Goal: Task Accomplishment & Management: Manage account settings

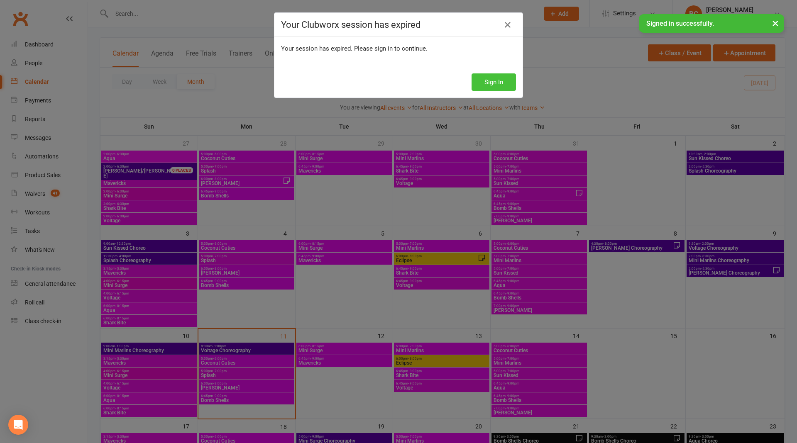
scroll to position [40, 0]
click at [512, 24] on icon at bounding box center [508, 25] width 10 height 10
click at [511, 25] on icon at bounding box center [508, 25] width 10 height 10
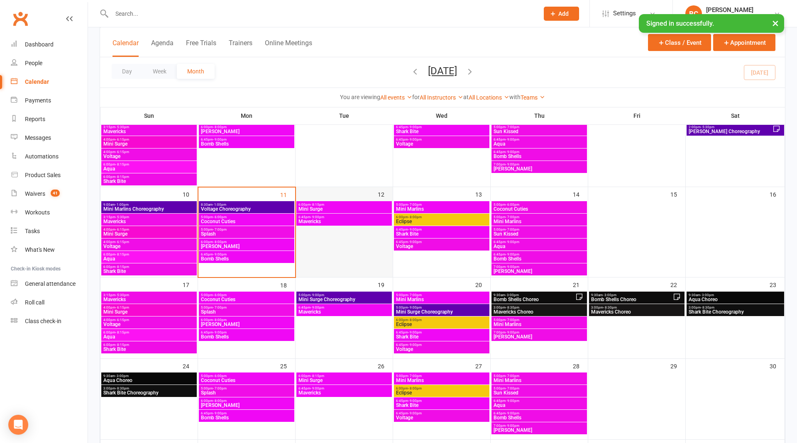
scroll to position [0, 0]
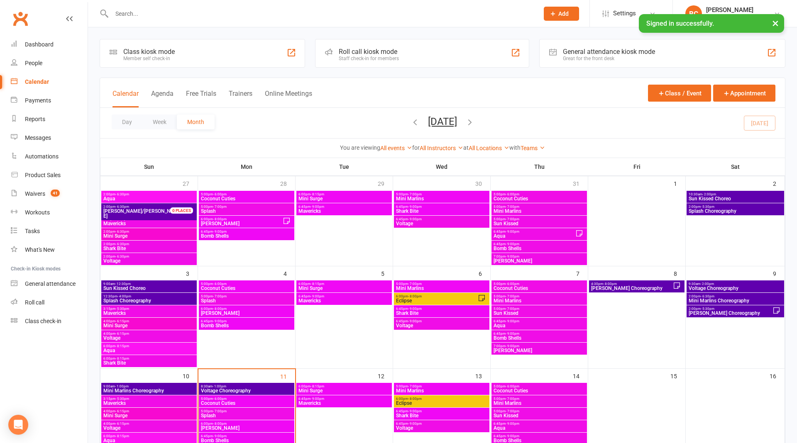
click at [521, 145] on strong "with" at bounding box center [514, 147] width 11 height 7
click at [533, 145] on link "Teams" at bounding box center [533, 148] width 24 height 7
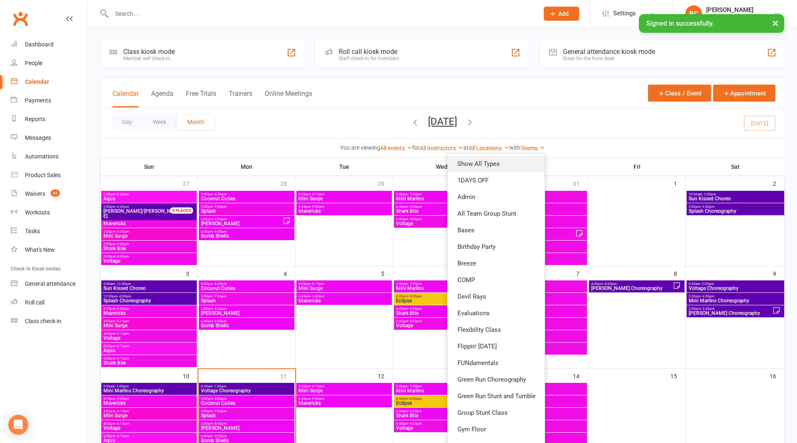
click at [504, 161] on link "Show All Types" at bounding box center [496, 164] width 97 height 17
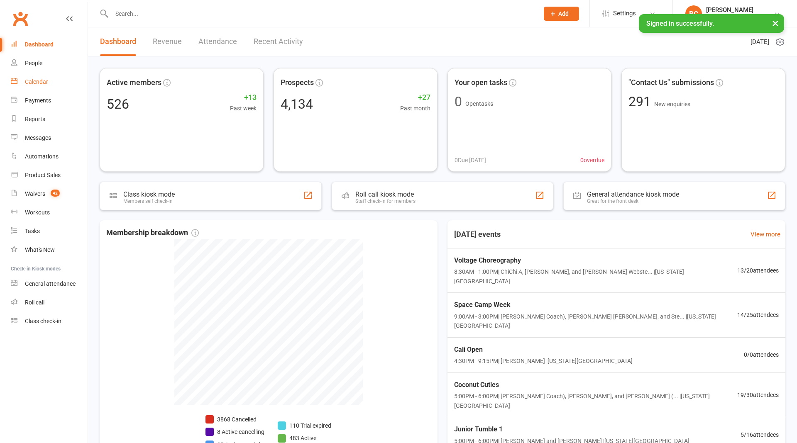
click at [44, 78] on div "Calendar" at bounding box center [36, 81] width 23 height 7
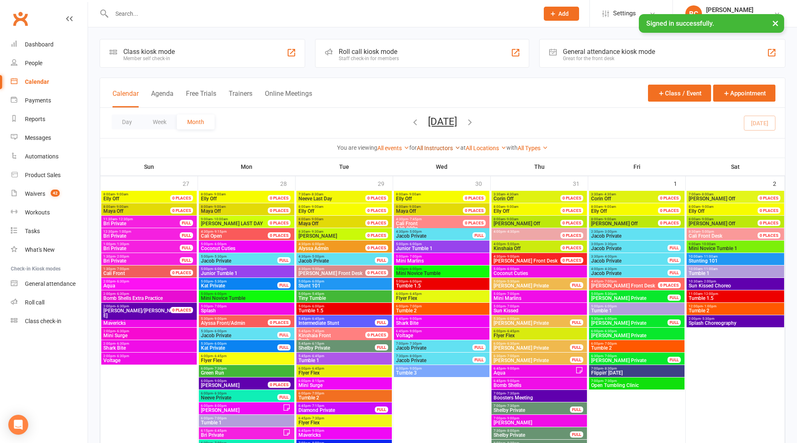
click at [433, 147] on link "All Instructors" at bounding box center [439, 148] width 44 height 7
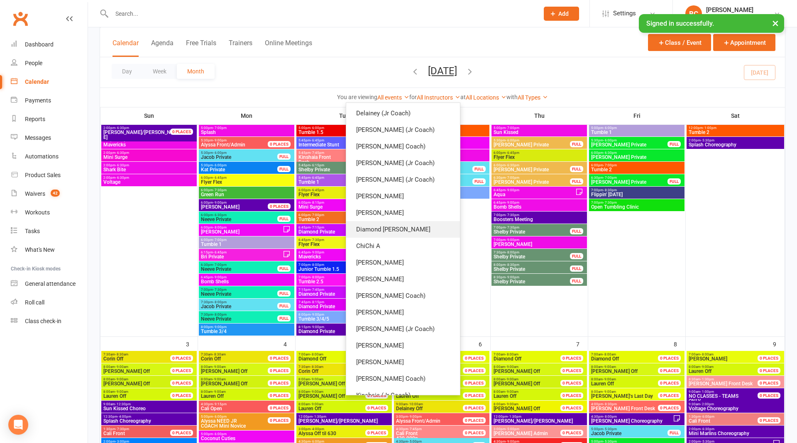
click at [421, 235] on link "Diamond [PERSON_NAME]" at bounding box center [403, 229] width 114 height 17
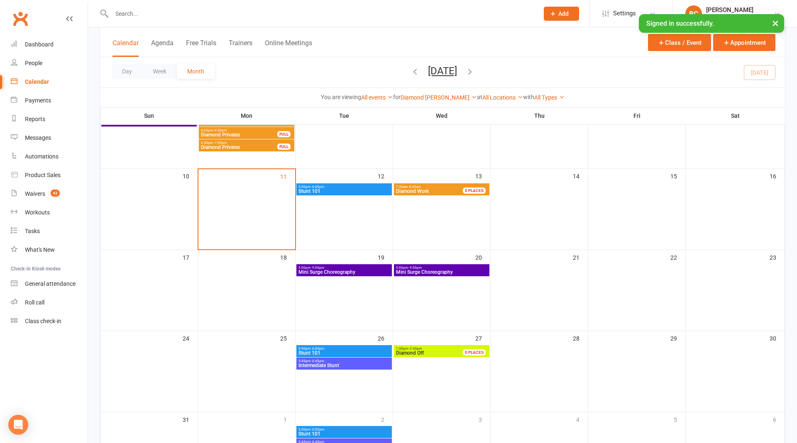
click at [348, 193] on div "5:00pm - 6:00pm Stunt 101" at bounding box center [343, 190] width 95 height 12
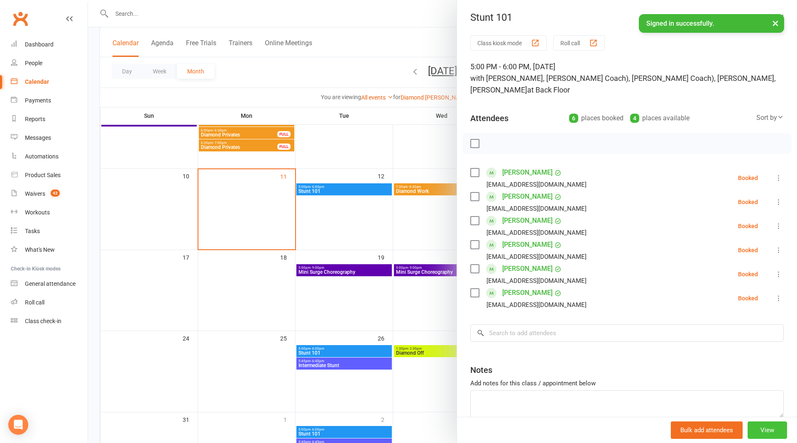
click at [787, 430] on button "View" at bounding box center [767, 430] width 39 height 17
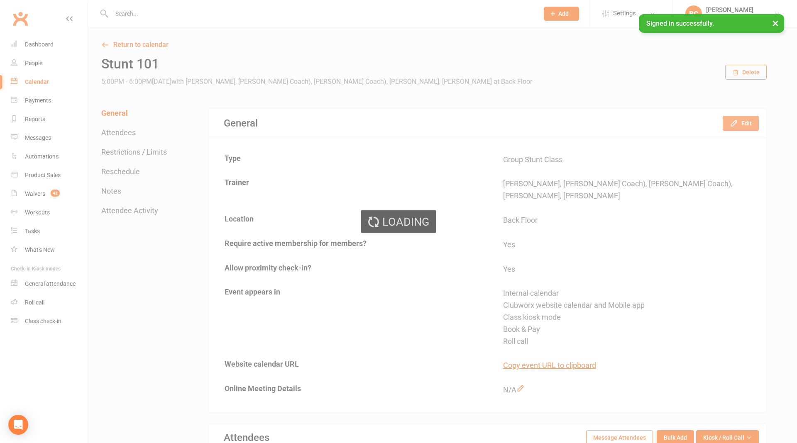
click at [747, 120] on button "Edit" at bounding box center [741, 123] width 36 height 15
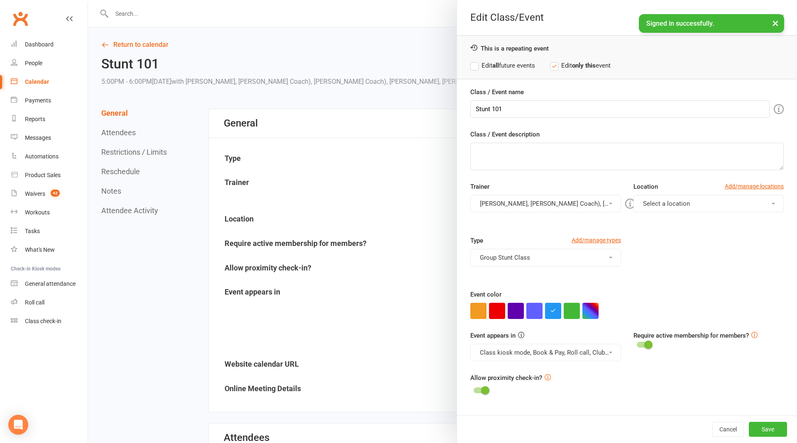
click at [571, 202] on button "[PERSON_NAME], [PERSON_NAME] Coach), [PERSON_NAME] Coach), [PERSON_NAME], [PERS…" at bounding box center [545, 203] width 150 height 17
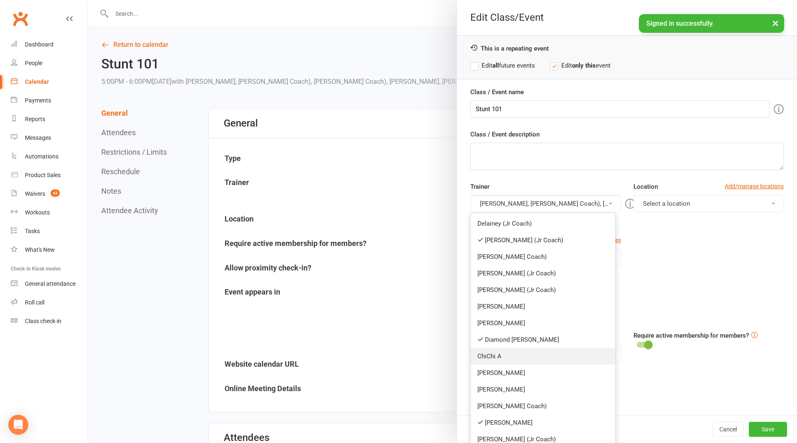
scroll to position [69, 0]
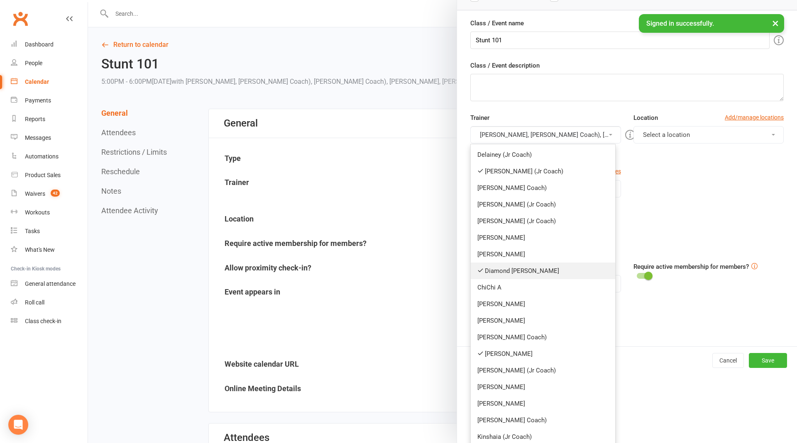
click at [532, 266] on link "Diamond [PERSON_NAME]" at bounding box center [543, 271] width 144 height 17
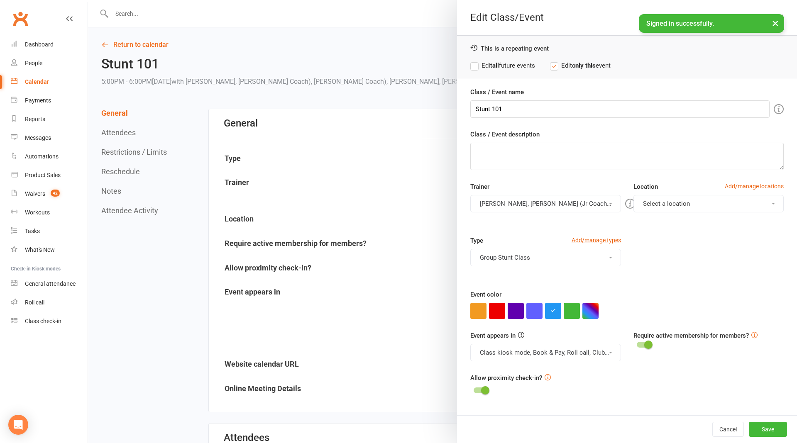
scroll to position [0, 0]
click at [780, 422] on button "Save" at bounding box center [768, 429] width 38 height 15
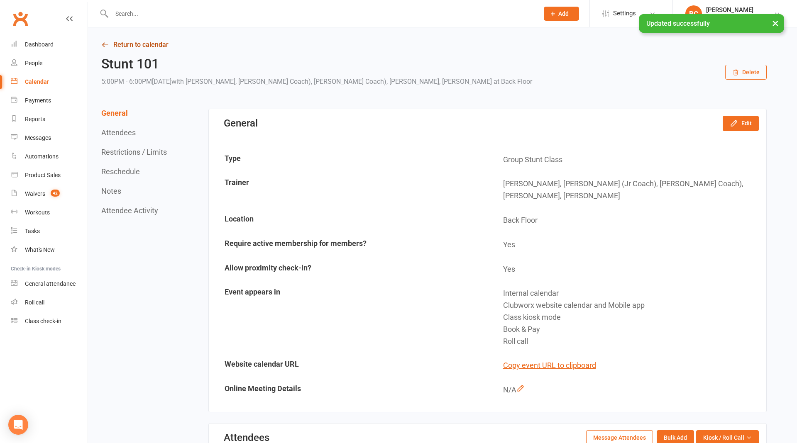
click at [153, 41] on link "Return to calendar" at bounding box center [434, 45] width 666 height 12
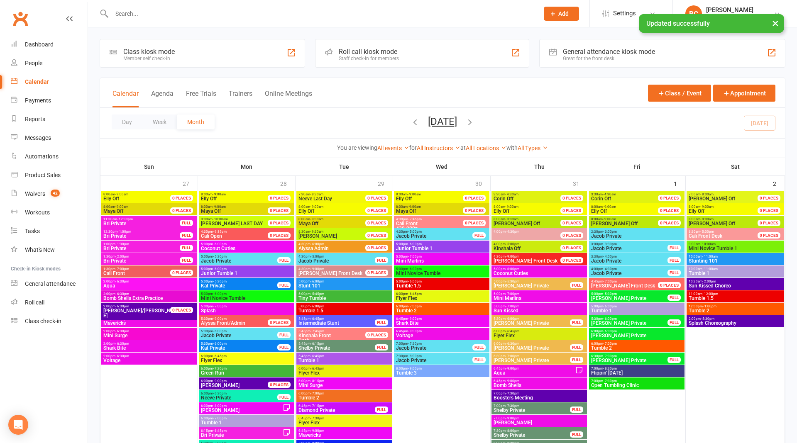
click at [442, 144] on div "All Instructors [PERSON_NAME] (Jr Coach) [PERSON_NAME] Coach) [PERSON_NAME] Coa…" at bounding box center [439, 148] width 44 height 9
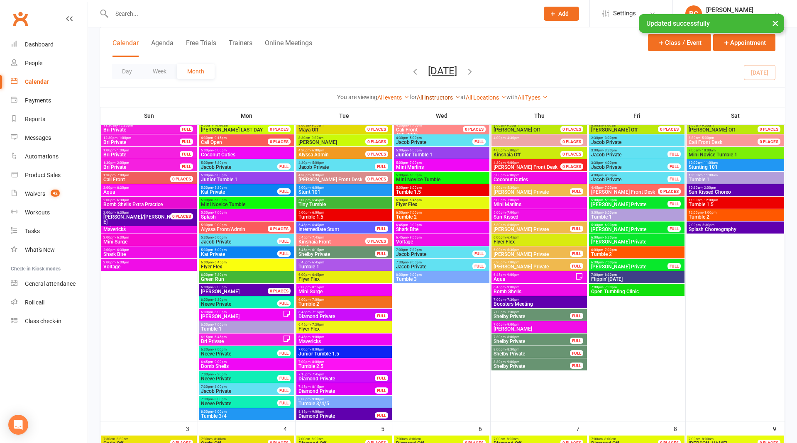
click at [440, 94] on link "All Instructors" at bounding box center [439, 97] width 44 height 7
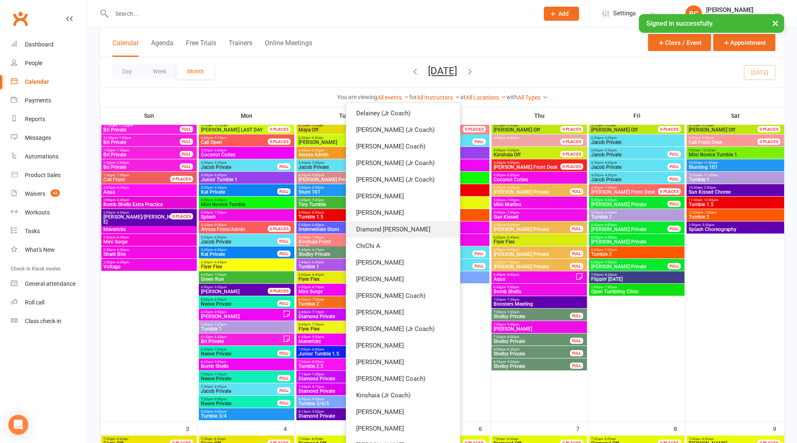
click at [417, 230] on link "Diamond [PERSON_NAME]" at bounding box center [403, 229] width 114 height 17
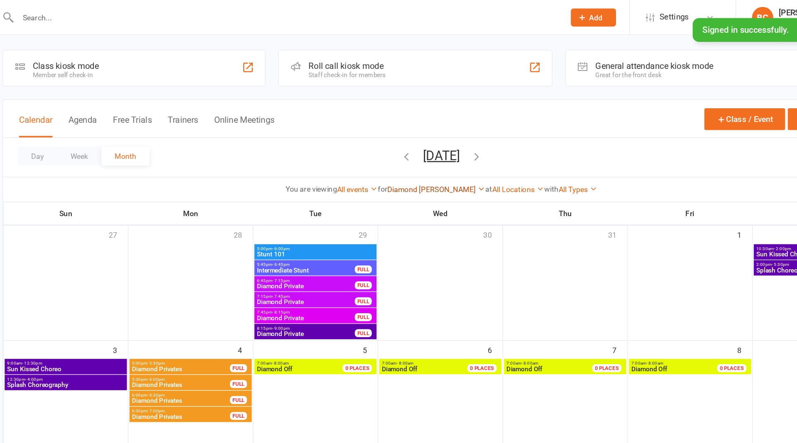
click at [443, 150] on link "Diamond [PERSON_NAME]" at bounding box center [439, 148] width 76 height 7
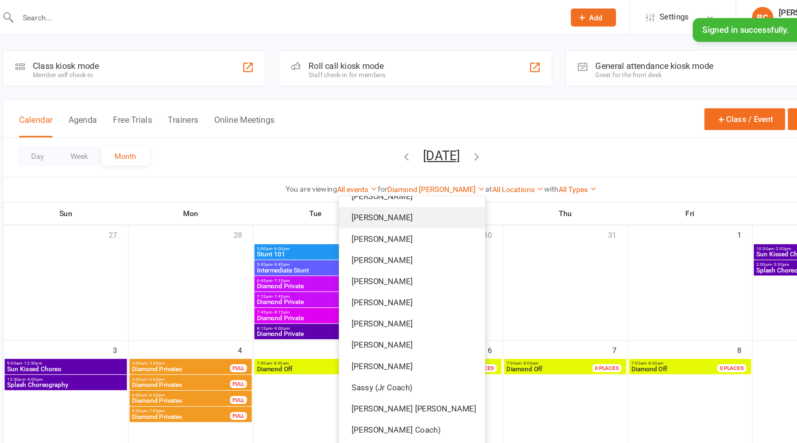
scroll to position [392, 0]
click at [414, 233] on link "[PERSON_NAME]" at bounding box center [420, 237] width 114 height 17
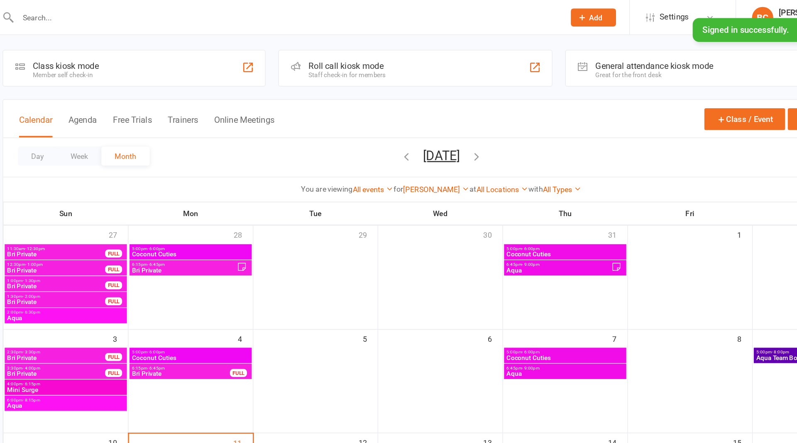
click at [144, 249] on span "Aqua" at bounding box center [149, 248] width 92 height 5
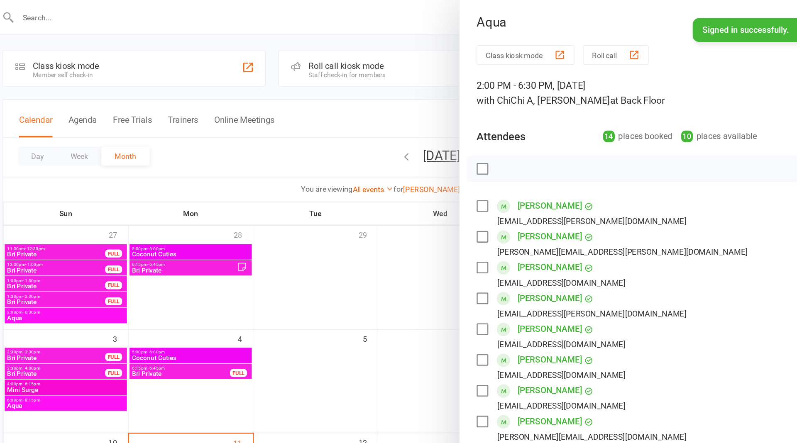
click at [388, 101] on div at bounding box center [442, 221] width 709 height 443
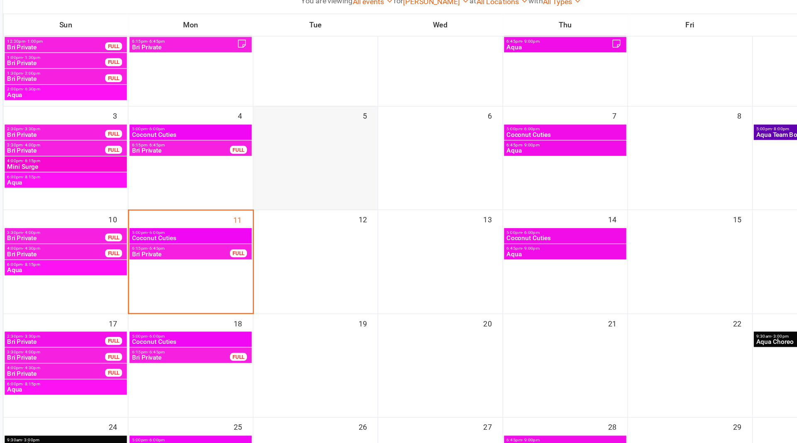
scroll to position [117, 0]
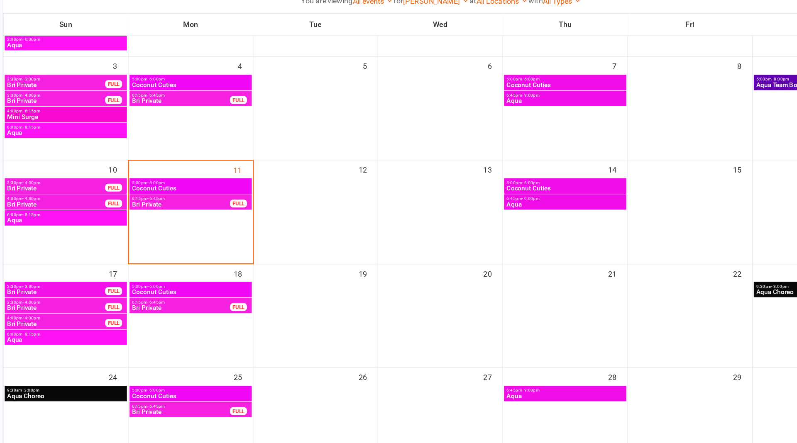
click at [152, 267] on span "Aqua" at bounding box center [149, 269] width 92 height 5
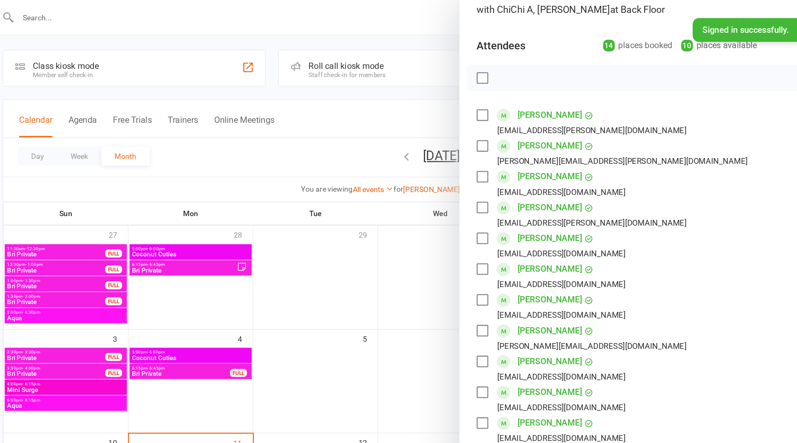
scroll to position [125, 0]
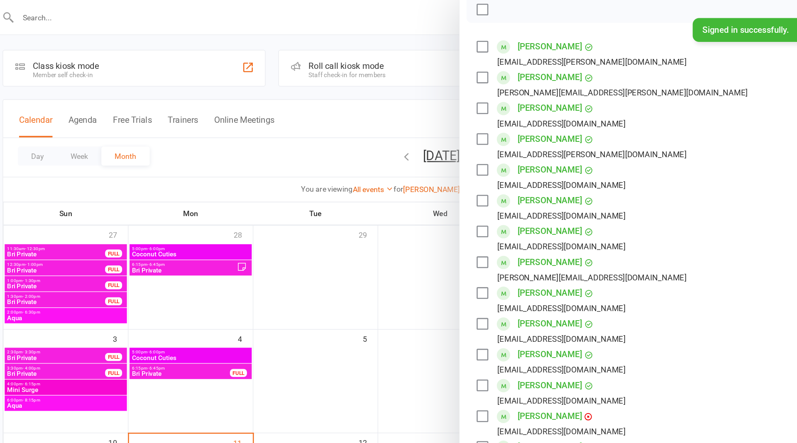
click at [474, 39] on label at bounding box center [474, 36] width 8 height 8
click at [474, 61] on label at bounding box center [474, 60] width 8 height 8
click at [475, 88] on label at bounding box center [474, 85] width 8 height 8
click at [475, 111] on label at bounding box center [474, 109] width 8 height 8
click at [477, 137] on div "[PERSON_NAME] [EMAIL_ADDRESS][DOMAIN_NAME]" at bounding box center [530, 138] width 120 height 24
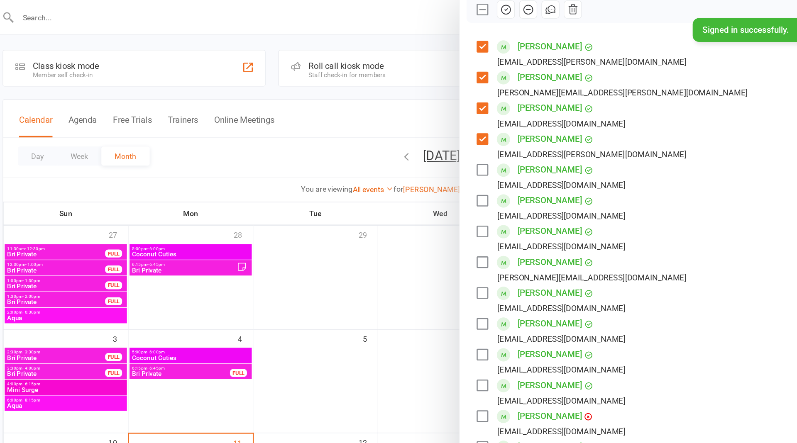
click at [476, 137] on div "[PERSON_NAME] [EMAIL_ADDRESS][DOMAIN_NAME]" at bounding box center [530, 138] width 120 height 24
click at [474, 133] on label at bounding box center [474, 133] width 8 height 8
click at [476, 162] on div "[PERSON_NAME] [EMAIL_ADDRESS][DOMAIN_NAME]" at bounding box center [530, 162] width 120 height 24
click at [475, 158] on label at bounding box center [474, 157] width 8 height 8
click at [475, 180] on label at bounding box center [474, 181] width 8 height 8
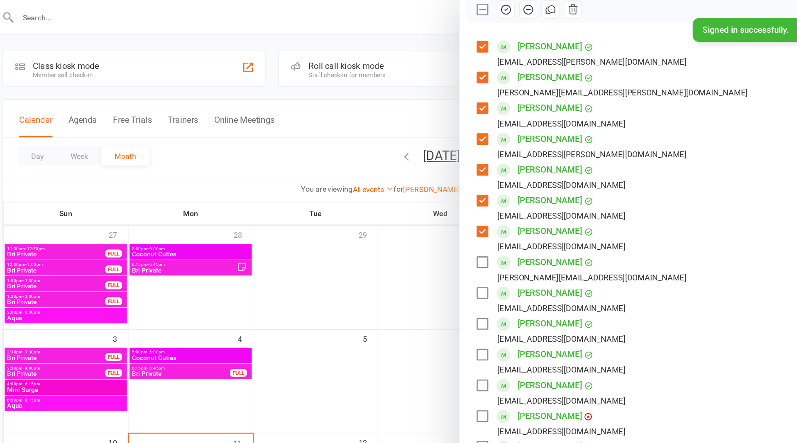
click at [474, 206] on label at bounding box center [474, 205] width 8 height 8
click at [476, 226] on label at bounding box center [474, 229] width 8 height 8
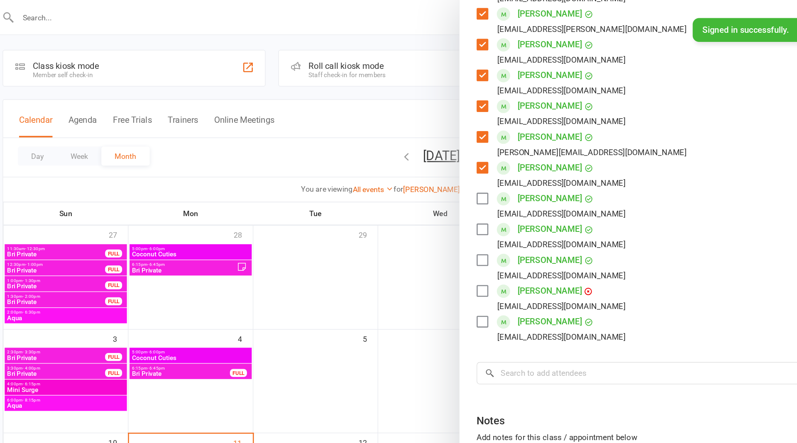
click at [476, 155] on label at bounding box center [474, 155] width 8 height 8
click at [476, 176] on label at bounding box center [474, 179] width 8 height 8
click at [476, 182] on label at bounding box center [474, 179] width 8 height 8
click at [476, 204] on label at bounding box center [474, 203] width 8 height 8
click at [476, 224] on label at bounding box center [474, 227] width 8 height 8
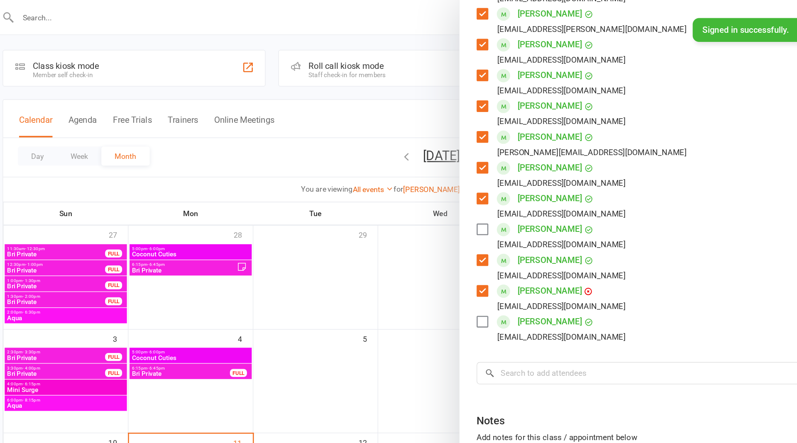
click at [475, 250] on label at bounding box center [474, 251] width 8 height 8
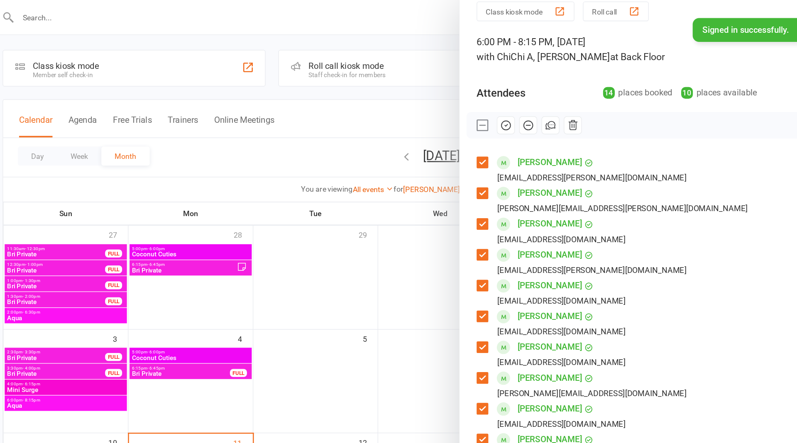
scroll to position [0, 0]
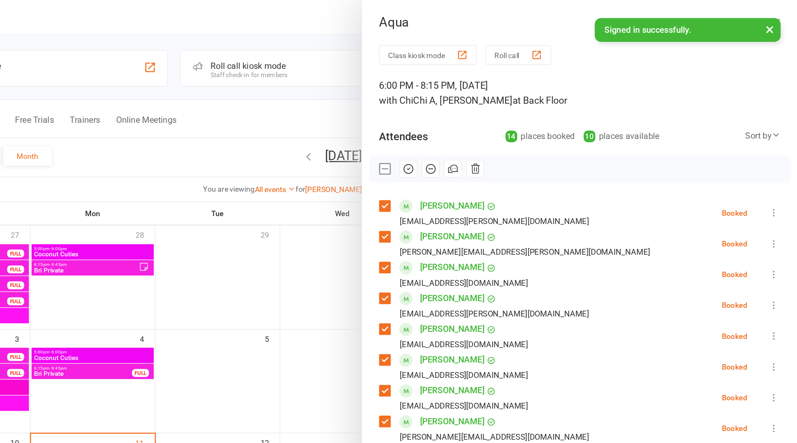
click at [494, 132] on icon "button" at bounding box center [493, 131] width 9 height 9
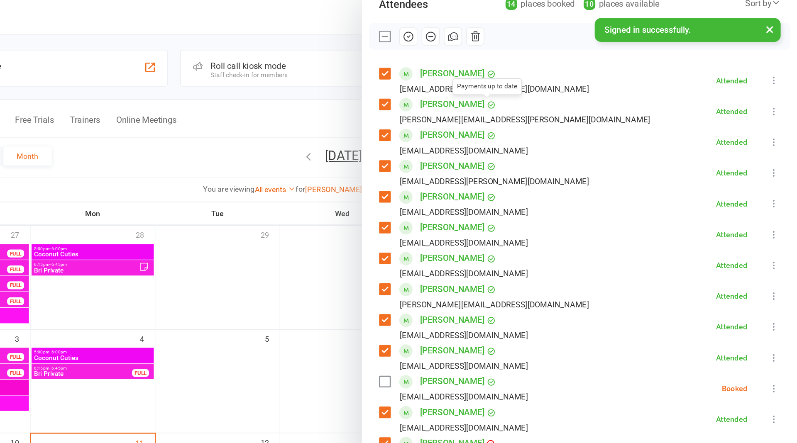
scroll to position [223, 0]
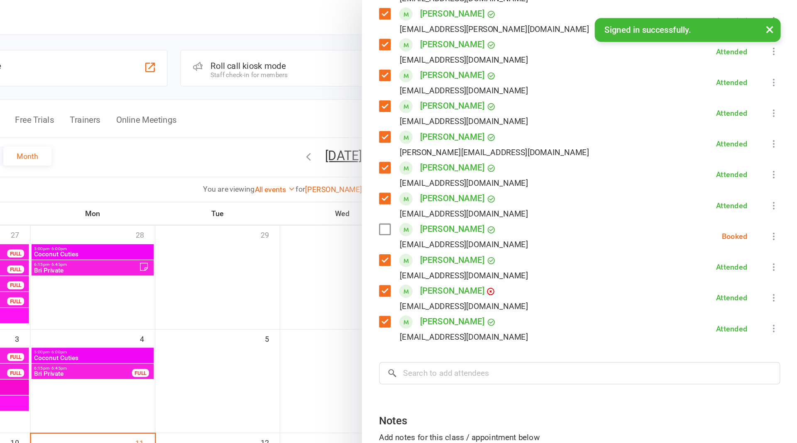
click at [478, 177] on label at bounding box center [474, 179] width 8 height 8
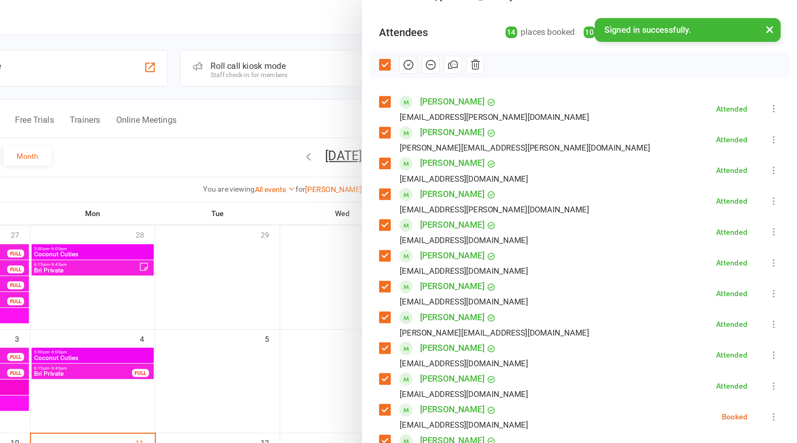
scroll to position [175, 0]
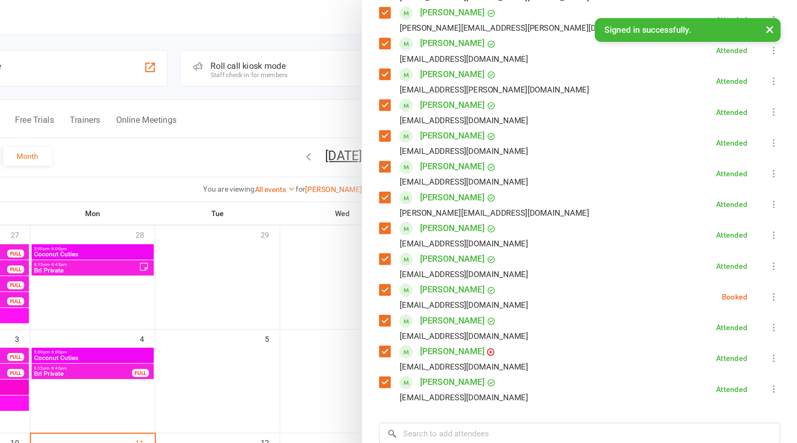
click at [776, 232] on icon at bounding box center [779, 232] width 8 height 8
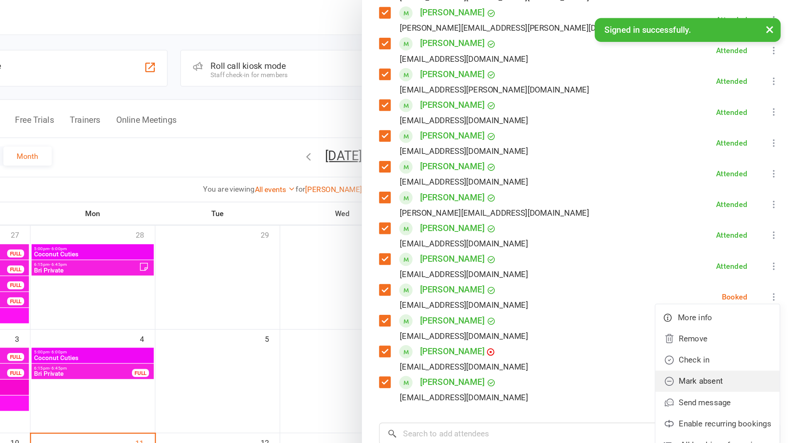
click at [737, 295] on link "Mark absent" at bounding box center [734, 298] width 97 height 17
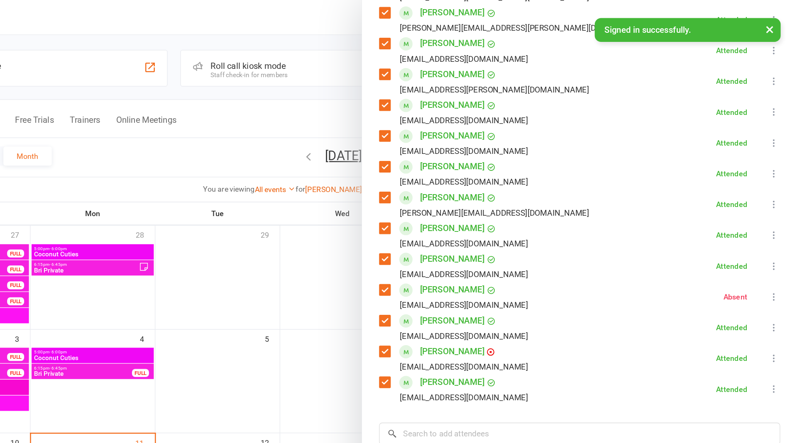
click at [432, 120] on div at bounding box center [442, 221] width 709 height 443
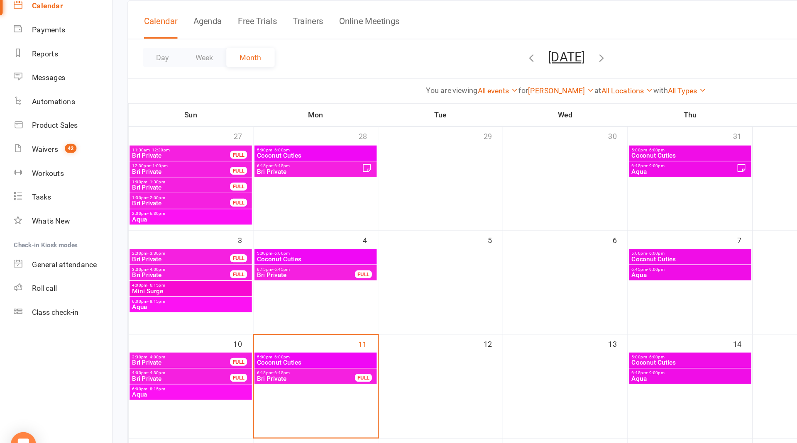
click at [527, 291] on span "Aqua" at bounding box center [539, 292] width 92 height 5
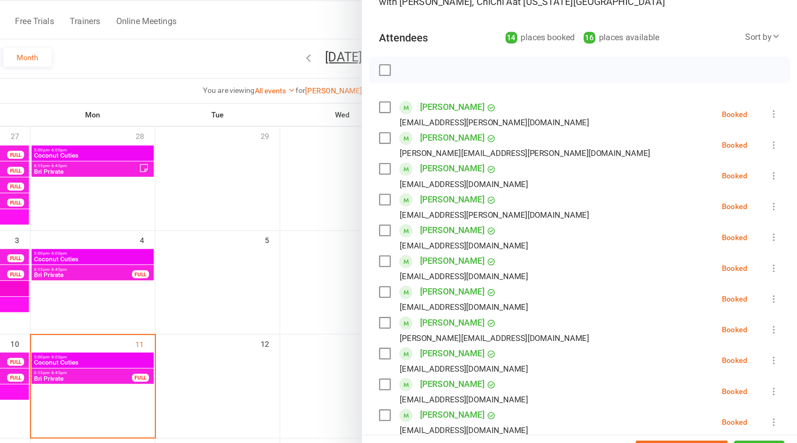
click at [472, 158] on label at bounding box center [474, 161] width 8 height 8
click at [473, 186] on label at bounding box center [474, 185] width 8 height 8
click at [473, 212] on label at bounding box center [474, 209] width 8 height 8
click at [474, 232] on label at bounding box center [474, 233] width 8 height 8
click at [475, 254] on label at bounding box center [474, 257] width 8 height 8
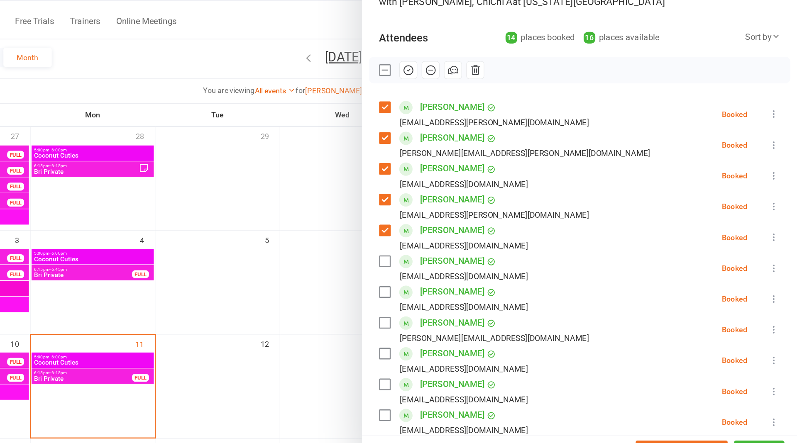
click at [475, 282] on label at bounding box center [474, 281] width 8 height 8
click at [477, 301] on label at bounding box center [474, 305] width 8 height 8
click at [478, 329] on label at bounding box center [474, 330] width 8 height 8
click at [477, 354] on label at bounding box center [474, 354] width 8 height 8
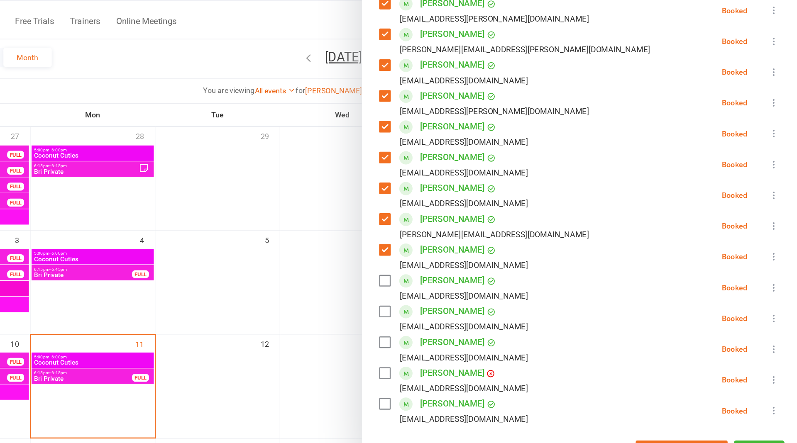
scroll to position [98, 0]
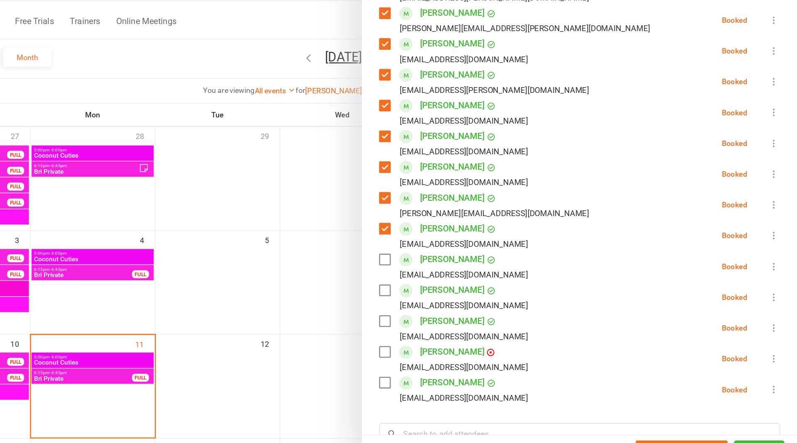
click at [477, 281] on label at bounding box center [474, 280] width 8 height 8
click at [476, 305] on label at bounding box center [474, 304] width 8 height 8
click at [474, 333] on div "[PERSON_NAME] [EMAIL_ADDRESS][DOMAIN_NAME]" at bounding box center [530, 334] width 120 height 24
click at [476, 326] on label at bounding box center [474, 328] width 8 height 8
click at [477, 351] on label at bounding box center [474, 352] width 8 height 8
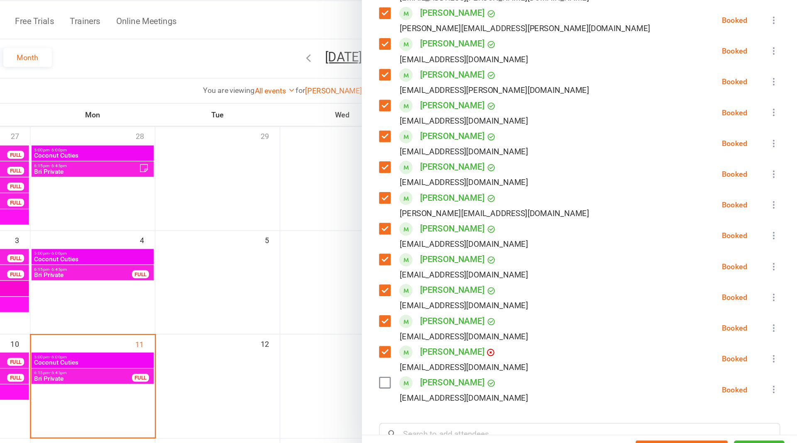
click at [781, 379] on icon at bounding box center [779, 382] width 8 height 8
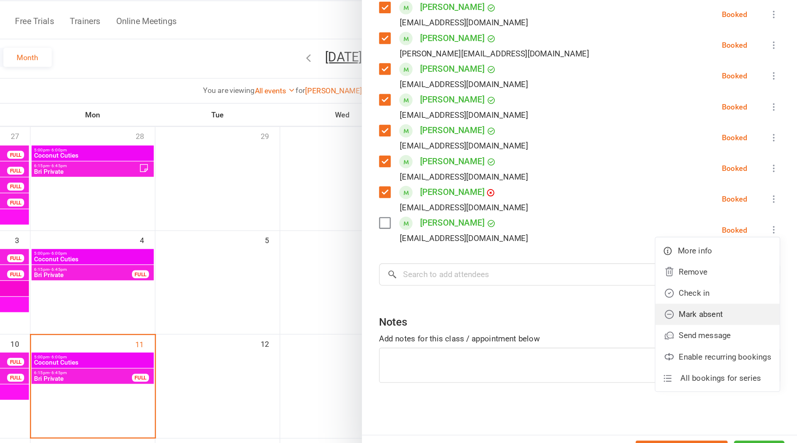
click at [755, 315] on link "Mark absent" at bounding box center [734, 323] width 97 height 17
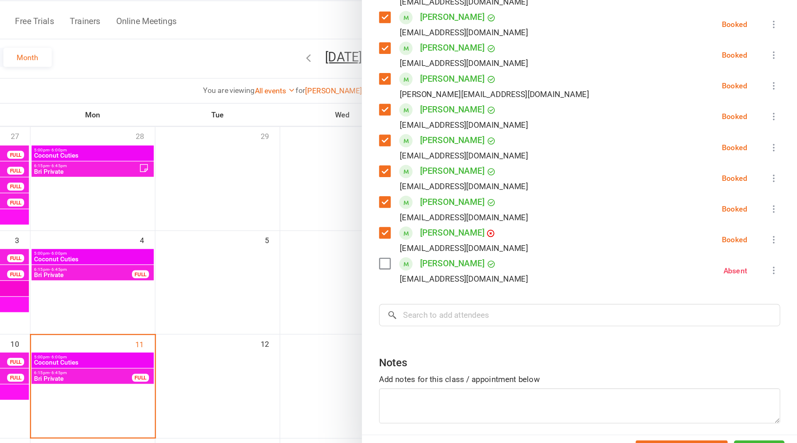
scroll to position [184, 0]
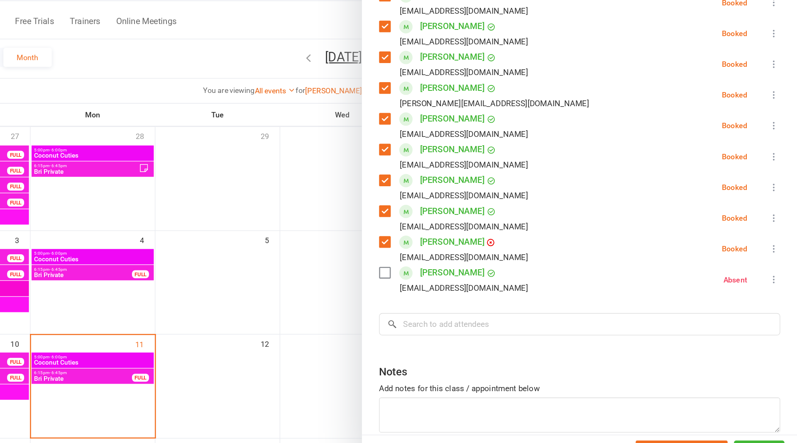
click at [778, 223] on icon at bounding box center [779, 224] width 8 height 8
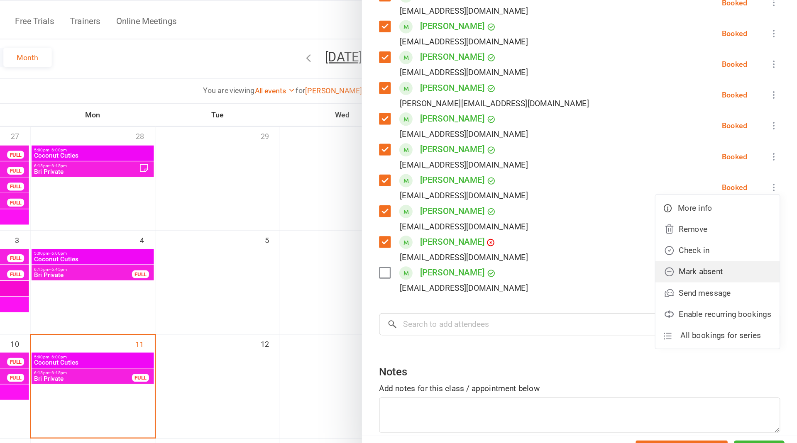
click at [747, 288] on link "Mark absent" at bounding box center [734, 290] width 97 height 17
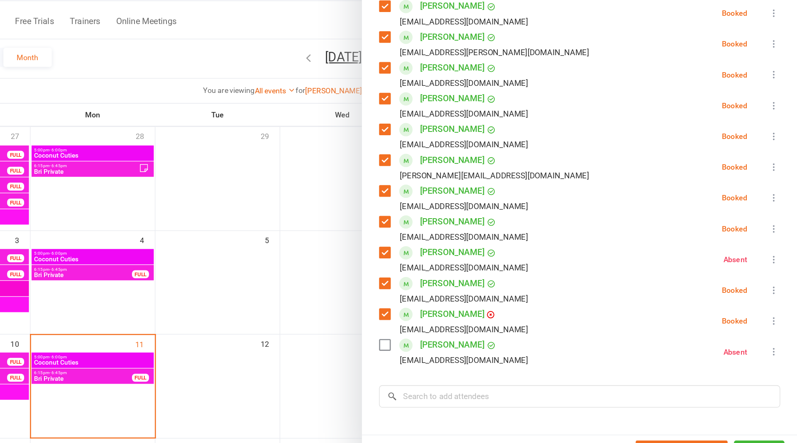
scroll to position [128, 0]
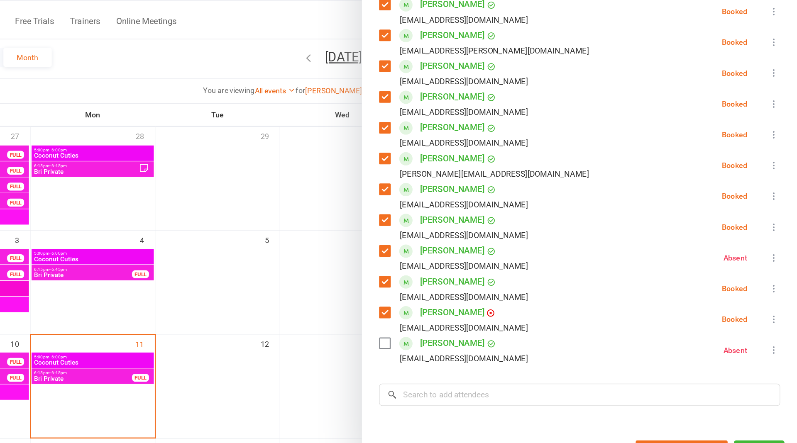
click at [475, 319] on label at bounding box center [474, 322] width 8 height 8
click at [776, 331] on button at bounding box center [779, 327] width 10 height 10
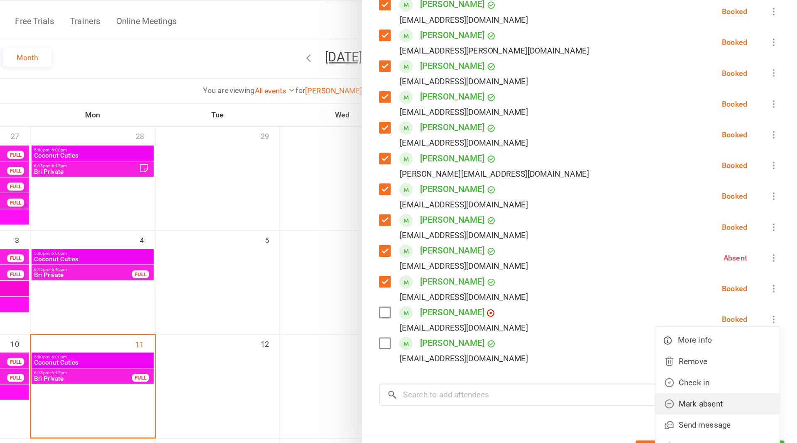
click at [716, 387] on link "Mark absent" at bounding box center [734, 393] width 97 height 17
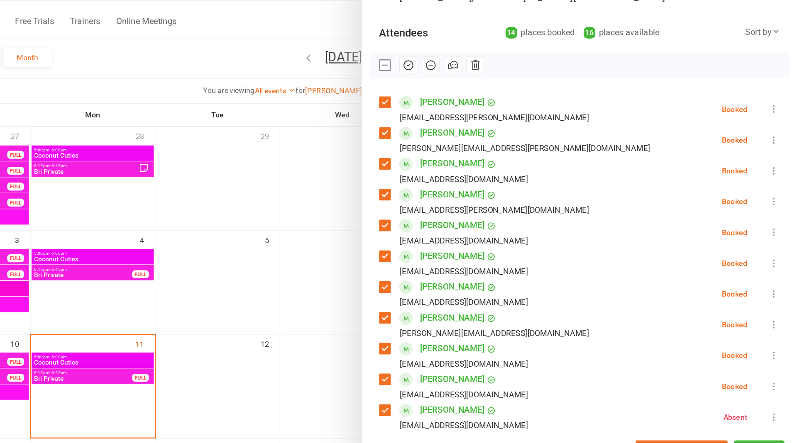
scroll to position [0, 0]
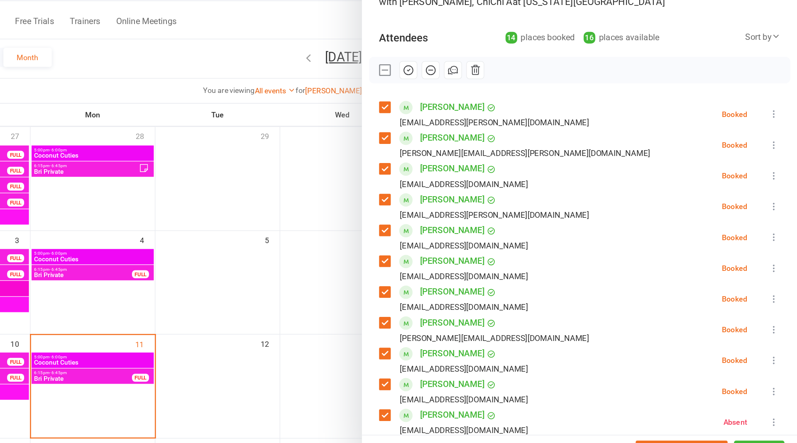
click at [496, 132] on icon "button" at bounding box center [493, 132] width 7 height 7
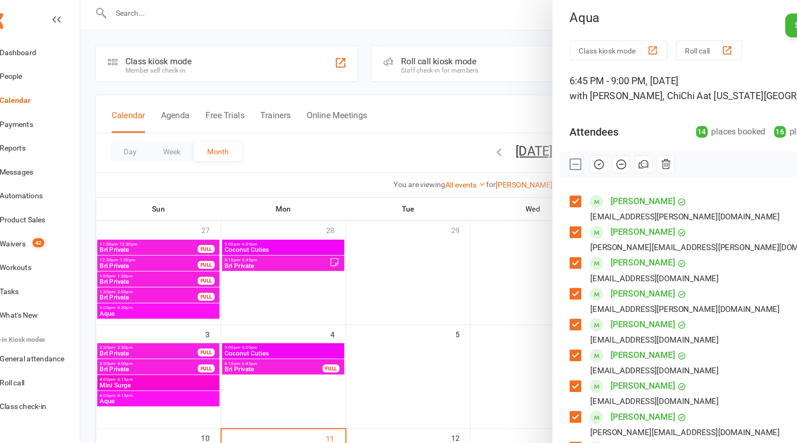
click at [365, 206] on div at bounding box center [442, 221] width 709 height 443
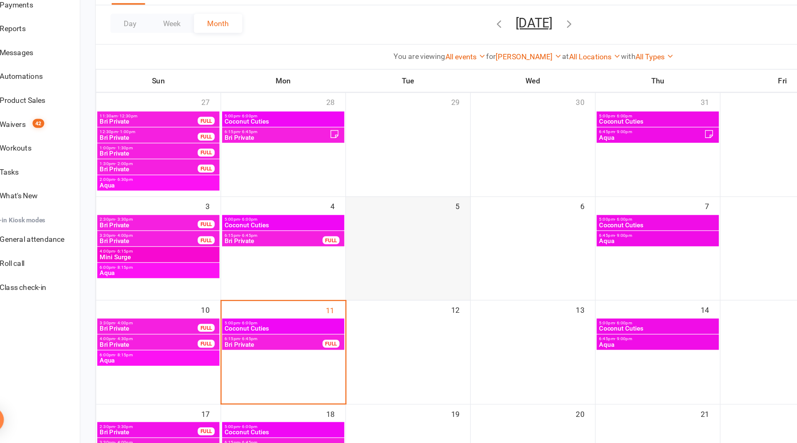
scroll to position [7, 0]
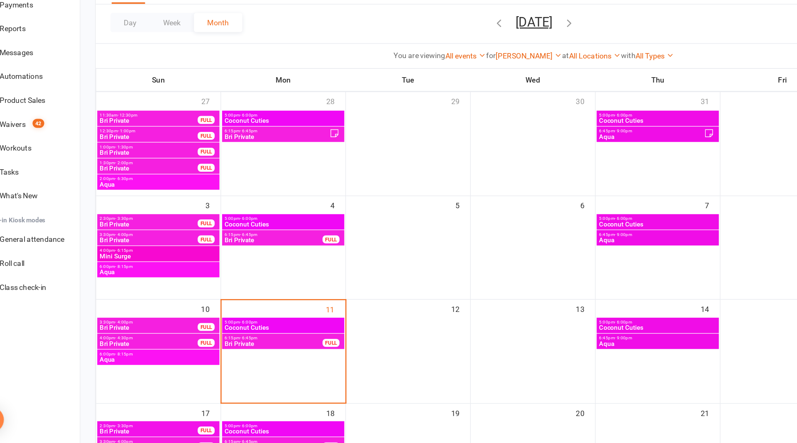
click at [529, 279] on span "6:45pm - 9:00pm" at bounding box center [539, 281] width 92 height 4
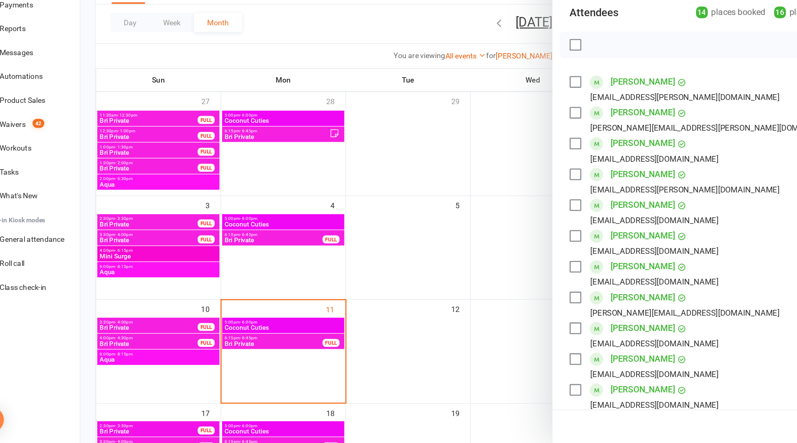
click at [425, 185] on div at bounding box center [442, 221] width 709 height 443
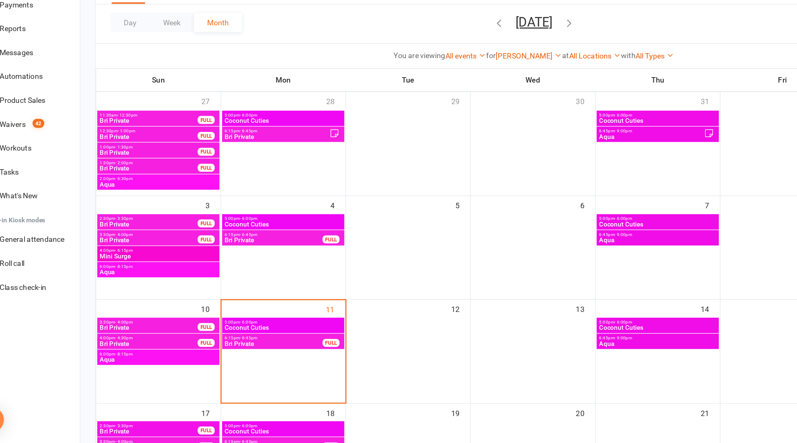
click at [540, 282] on span "Aqua" at bounding box center [539, 284] width 92 height 5
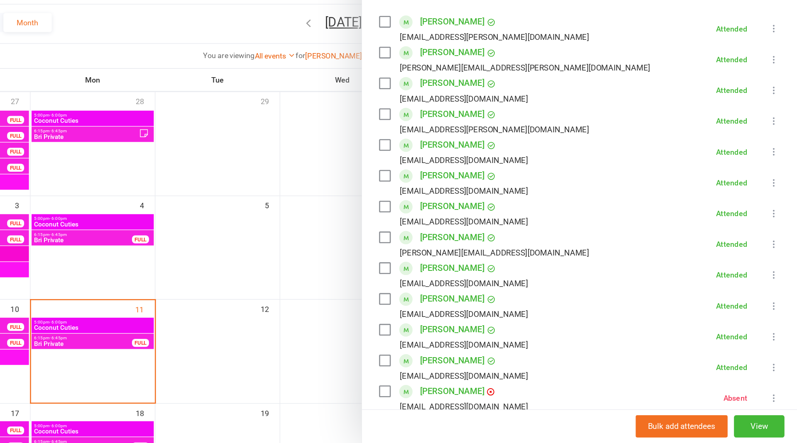
scroll to position [45, 0]
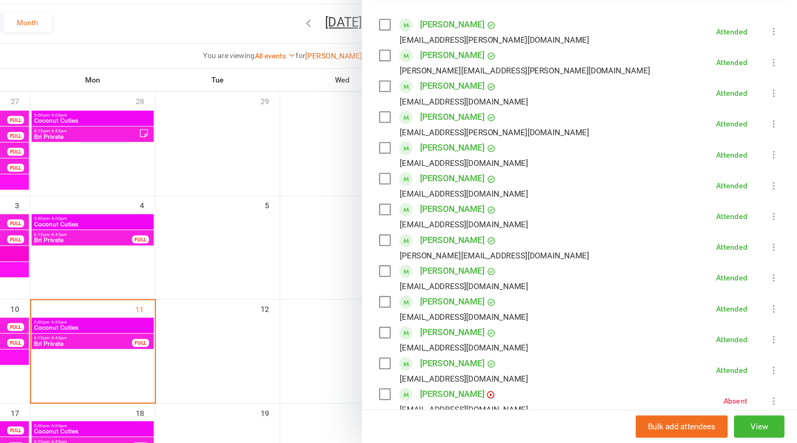
click at [778, 361] on icon at bounding box center [779, 362] width 8 height 8
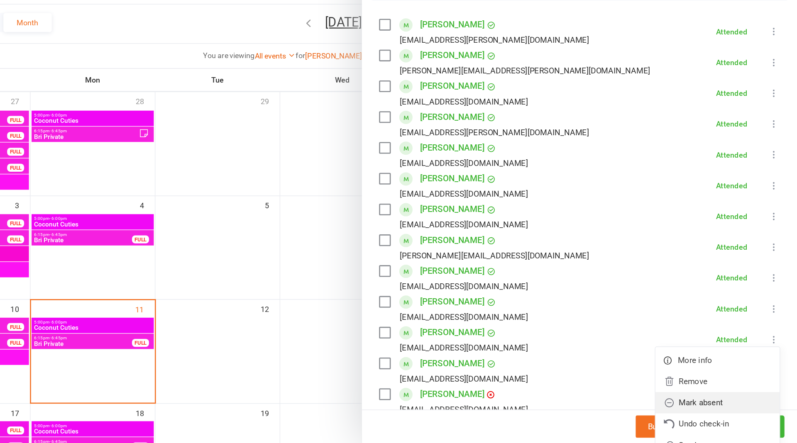
click at [733, 411] on link "Mark absent" at bounding box center [734, 412] width 97 height 17
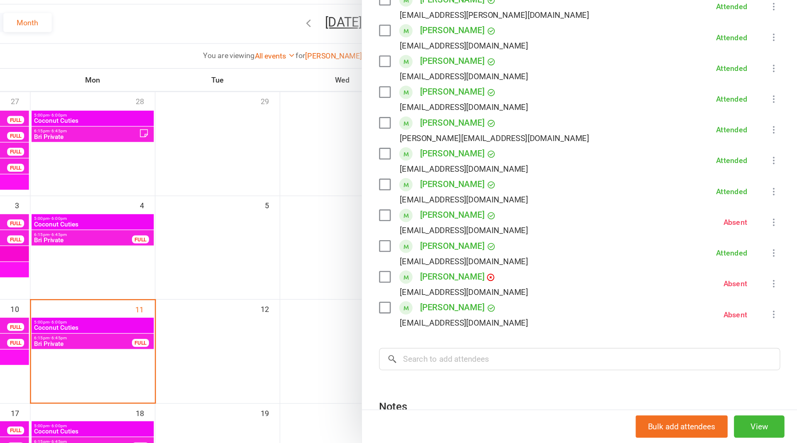
scroll to position [136, 0]
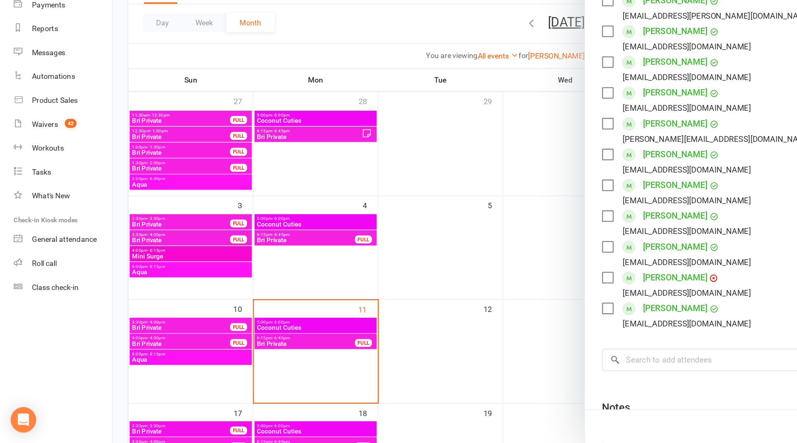
click at [136, 316] on div at bounding box center [442, 221] width 709 height 443
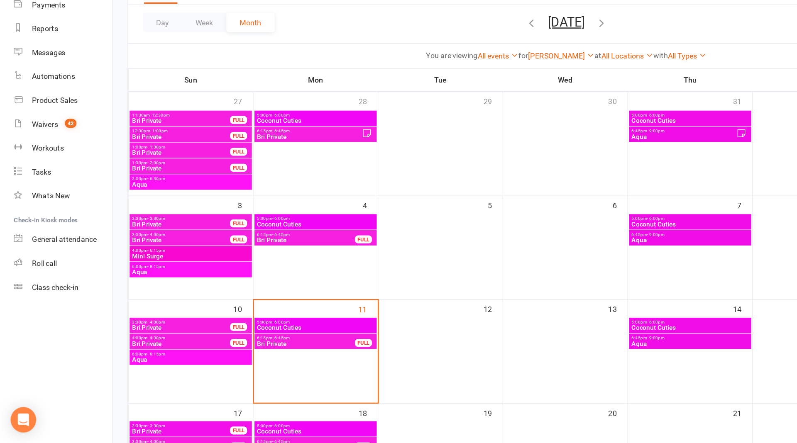
click at [145, 308] on span "Aqua" at bounding box center [149, 309] width 92 height 5
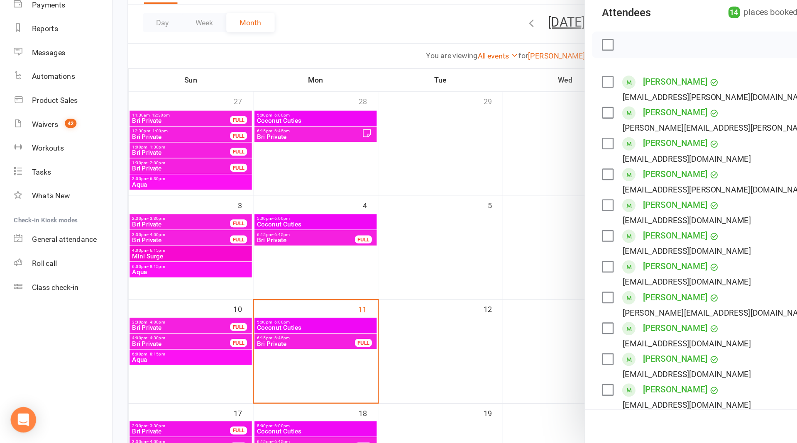
click at [476, 159] on label at bounding box center [474, 161] width 8 height 8
click at [473, 185] on label at bounding box center [474, 185] width 8 height 8
click at [475, 215] on div "[PERSON_NAME] [EMAIL_ADDRESS][DOMAIN_NAME]" at bounding box center [530, 215] width 120 height 24
click at [475, 210] on label at bounding box center [474, 209] width 8 height 8
click at [477, 234] on label at bounding box center [474, 233] width 8 height 8
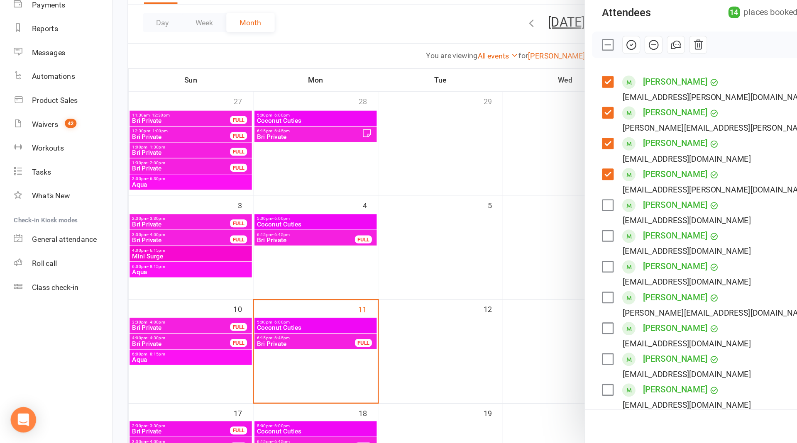
click at [475, 251] on div "[PERSON_NAME] [EMAIL_ADDRESS][DOMAIN_NAME]" at bounding box center [530, 263] width 120 height 24
click at [475, 257] on label at bounding box center [474, 257] width 8 height 8
click at [472, 282] on label at bounding box center [474, 281] width 8 height 8
click at [473, 303] on label at bounding box center [474, 305] width 8 height 8
click at [475, 324] on div "[PERSON_NAME] [PERSON_NAME][EMAIL_ADDRESS][DOMAIN_NAME]" at bounding box center [553, 335] width 167 height 24
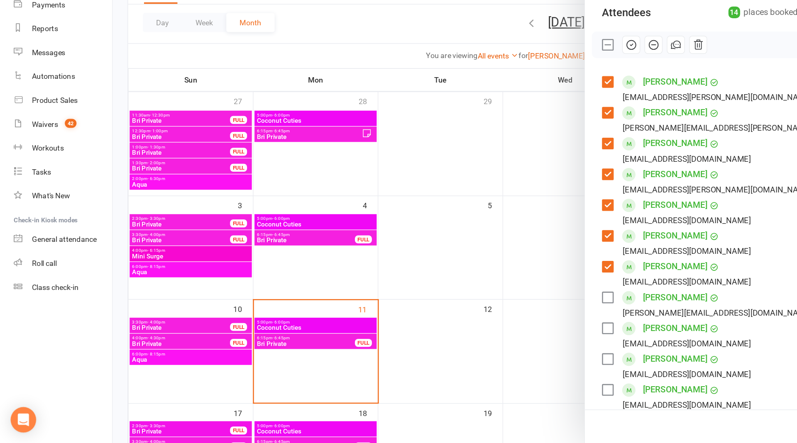
click at [473, 326] on label at bounding box center [474, 330] width 8 height 8
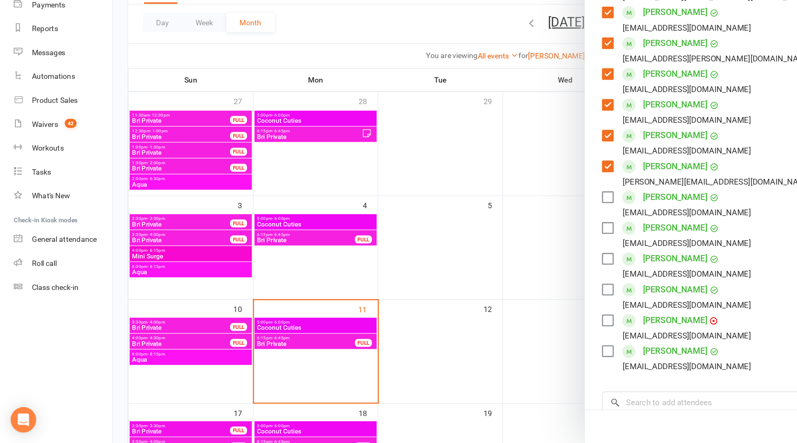
scroll to position [103, 0]
click at [478, 248] on label at bounding box center [474, 251] width 8 height 8
click at [475, 277] on label at bounding box center [474, 275] width 8 height 8
click at [474, 300] on label at bounding box center [474, 299] width 8 height 8
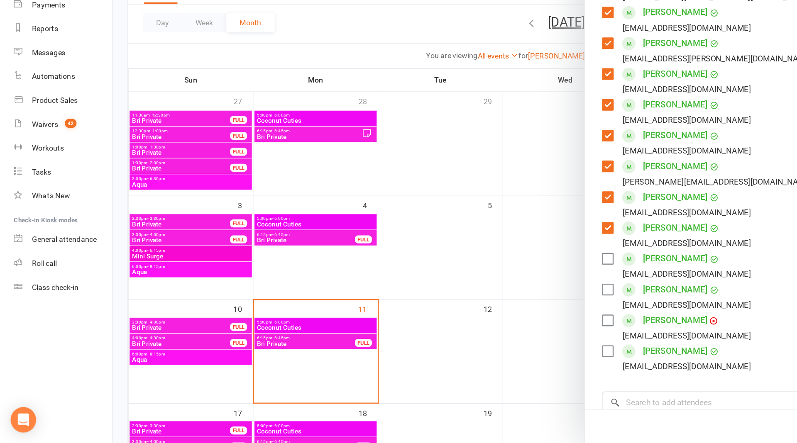
click at [474, 324] on label at bounding box center [474, 323] width 8 height 8
click at [475, 371] on label at bounding box center [474, 371] width 8 height 8
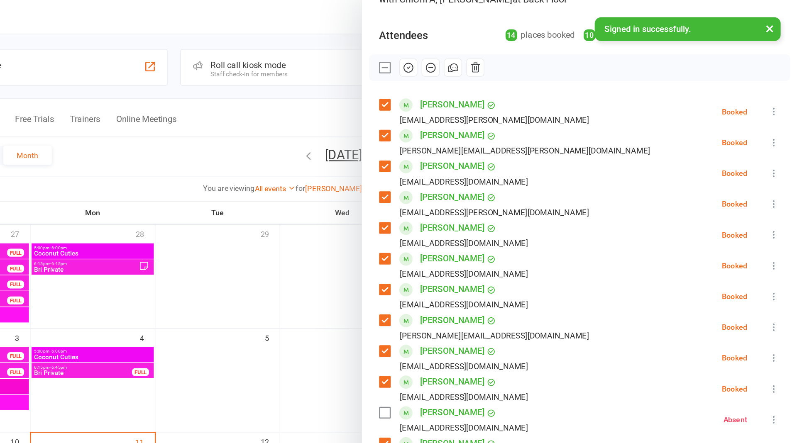
scroll to position [4, 0]
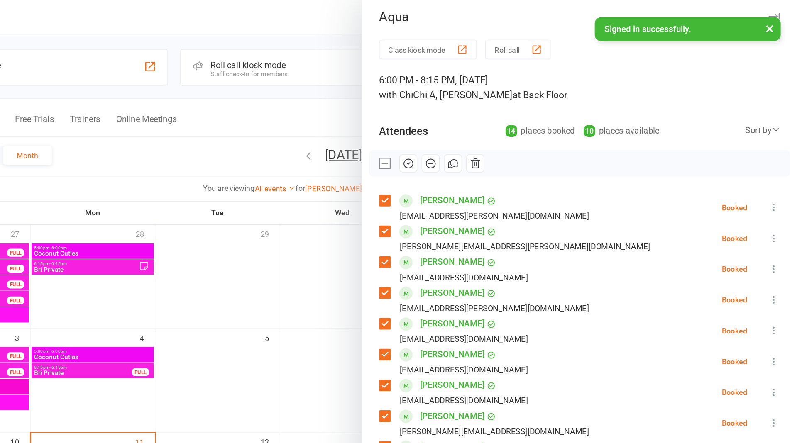
click at [493, 127] on icon "button" at bounding box center [493, 128] width 9 height 9
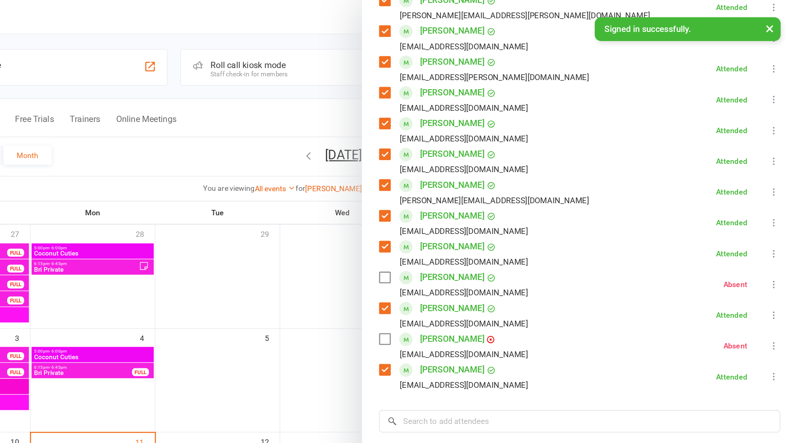
scroll to position [223, 0]
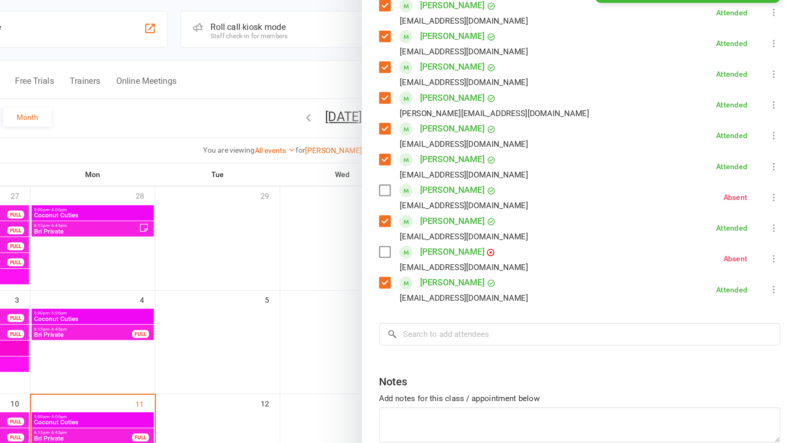
click at [444, 213] on div at bounding box center [442, 221] width 709 height 443
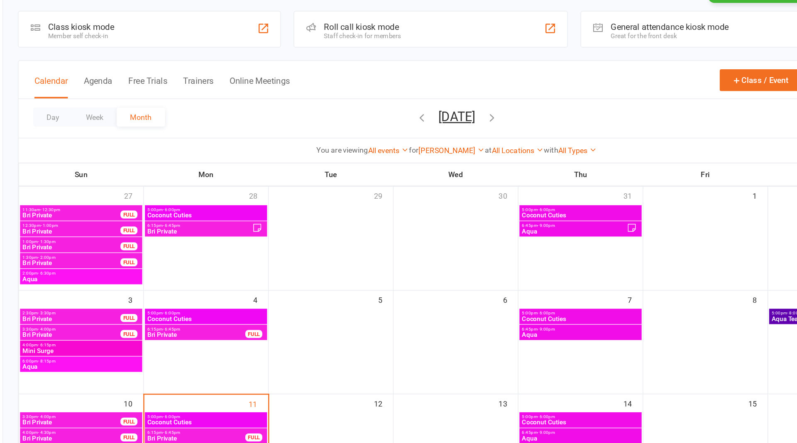
click at [171, 315] on span "Aqua" at bounding box center [149, 317] width 92 height 5
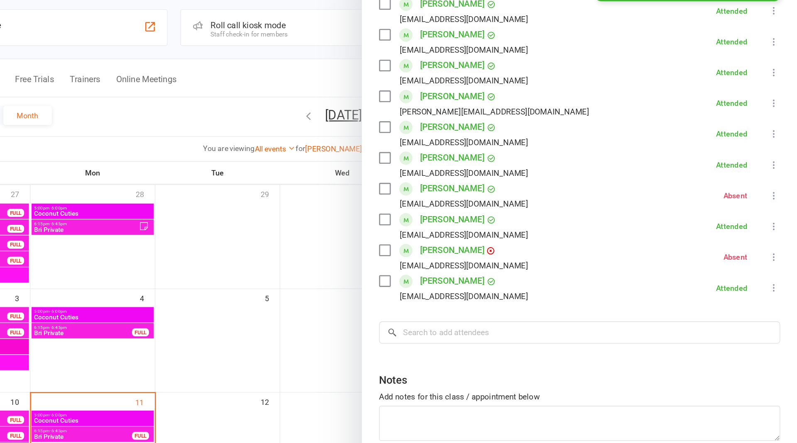
scroll to position [0, 0]
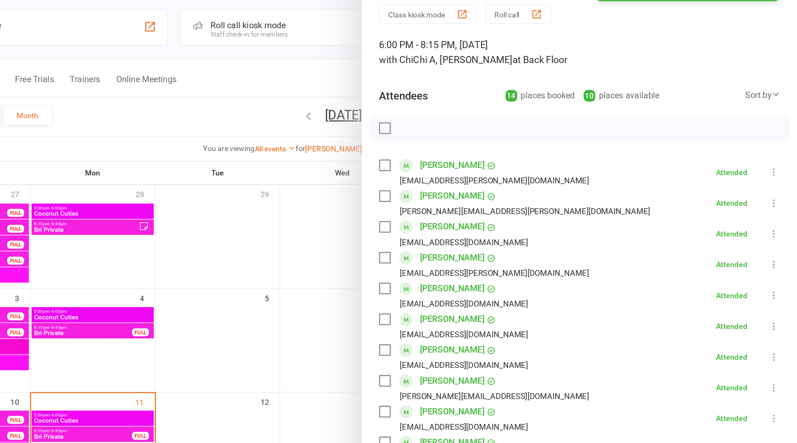
click at [371, 289] on div at bounding box center [442, 221] width 709 height 443
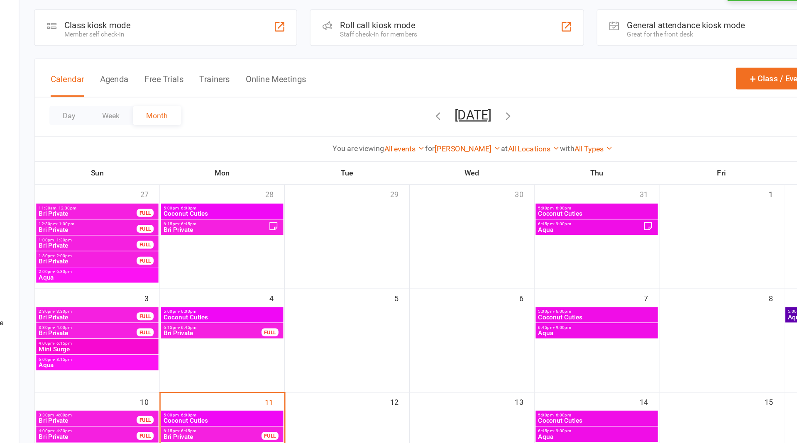
click at [541, 210] on span "Aqua" at bounding box center [534, 211] width 82 height 5
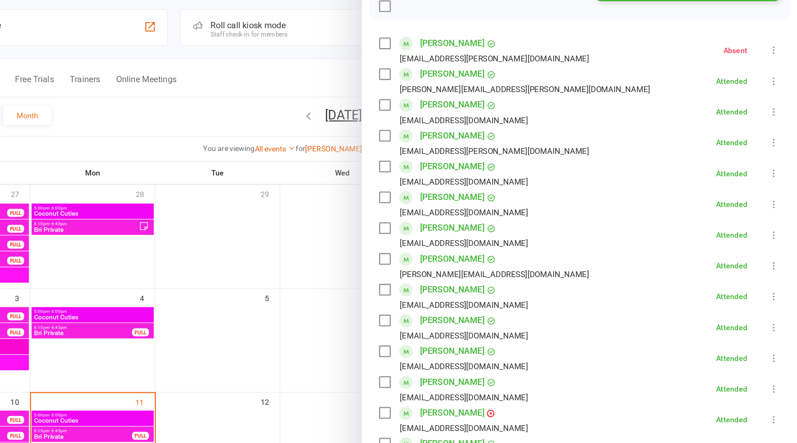
scroll to position [19, 0]
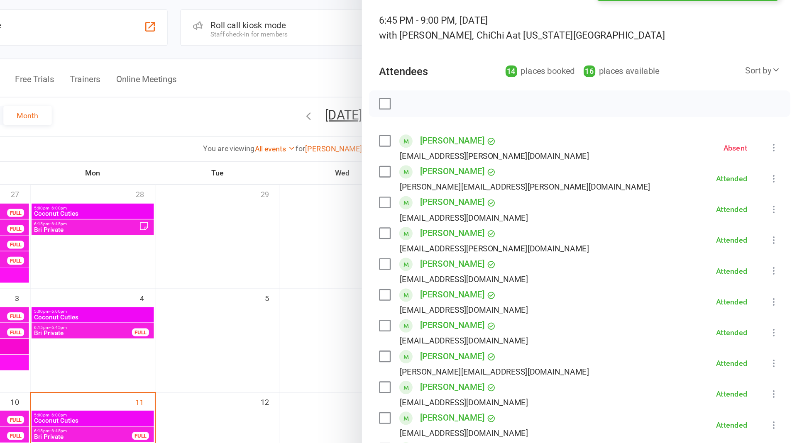
click at [418, 259] on div at bounding box center [442, 221] width 709 height 443
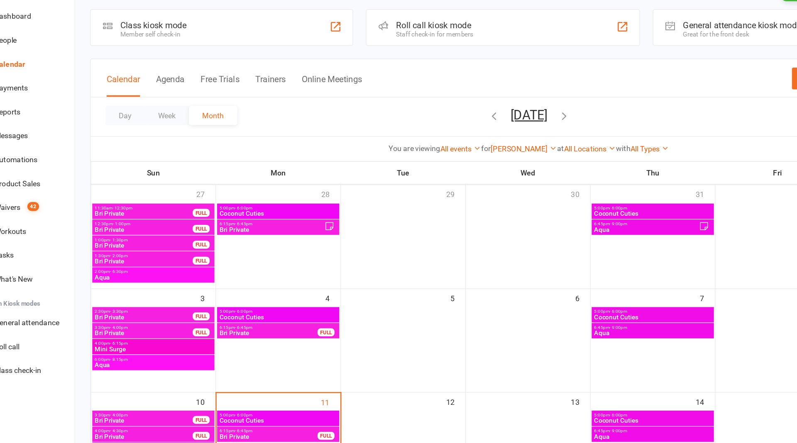
click at [146, 247] on span "Aqua" at bounding box center [149, 248] width 92 height 5
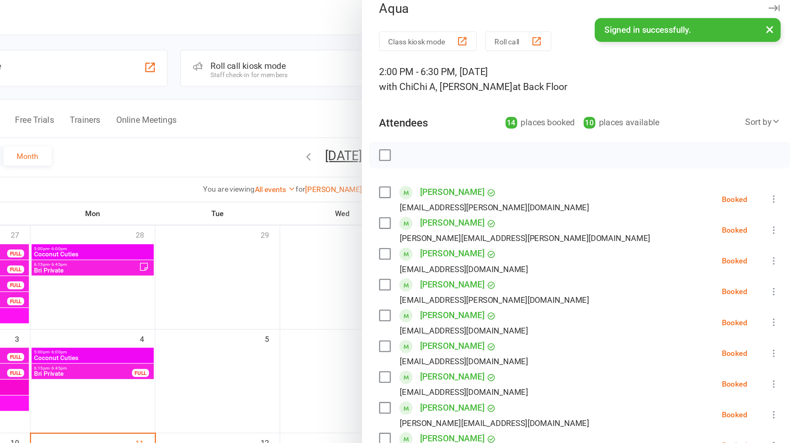
scroll to position [0, 0]
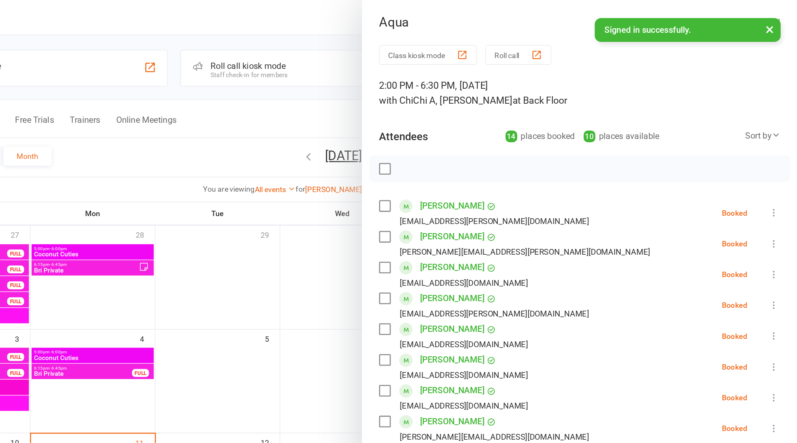
click at [778, 23] on button "×" at bounding box center [775, 23] width 15 height 18
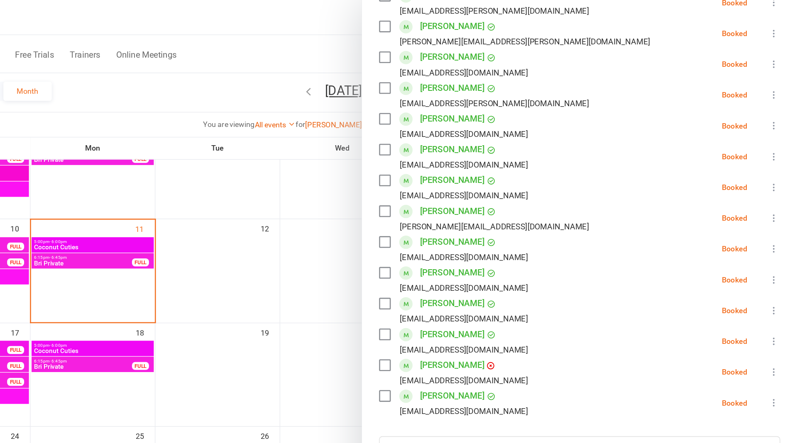
scroll to position [164, 0]
click at [395, 163] on div at bounding box center [442, 221] width 709 height 443
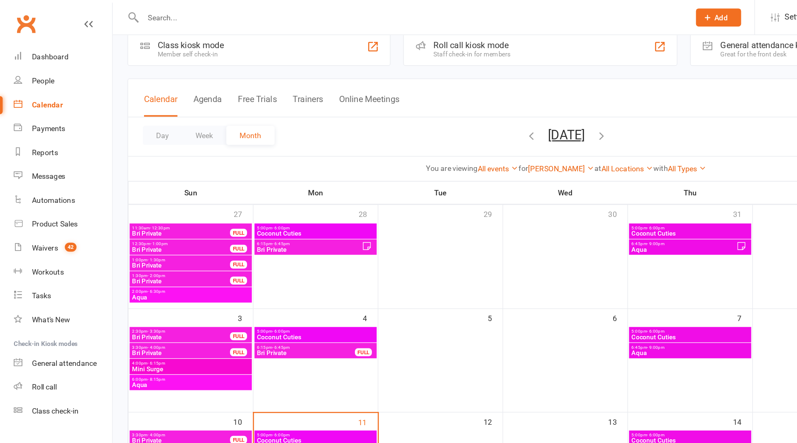
scroll to position [0, 0]
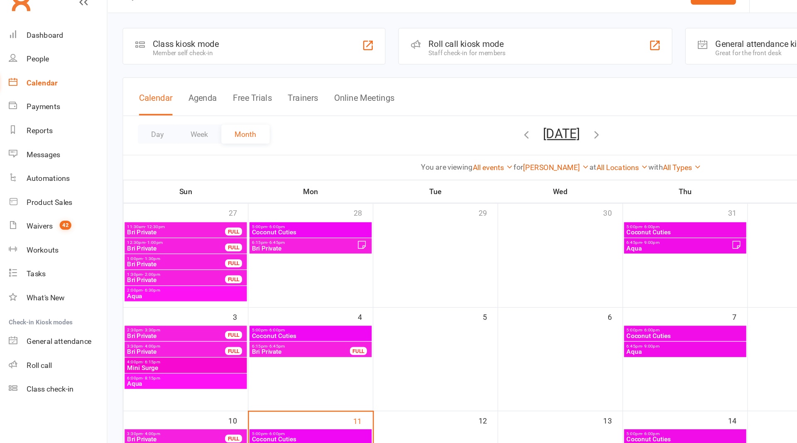
click at [411, 122] on icon "button" at bounding box center [415, 122] width 9 height 9
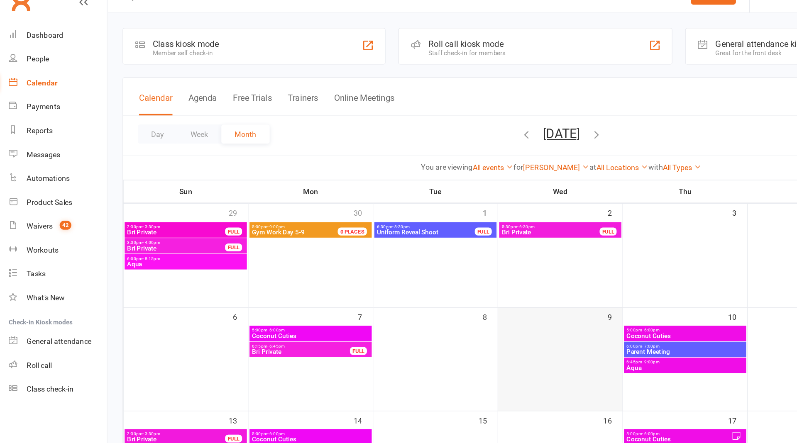
scroll to position [244, 0]
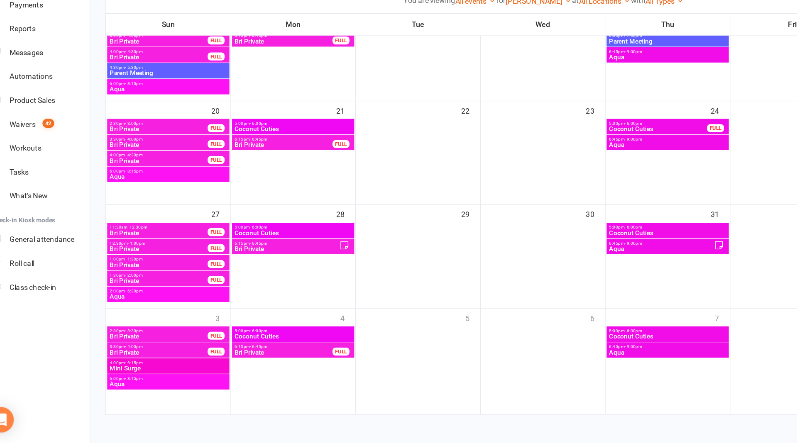
click at [548, 208] on span "Aqua" at bounding box center [539, 210] width 92 height 5
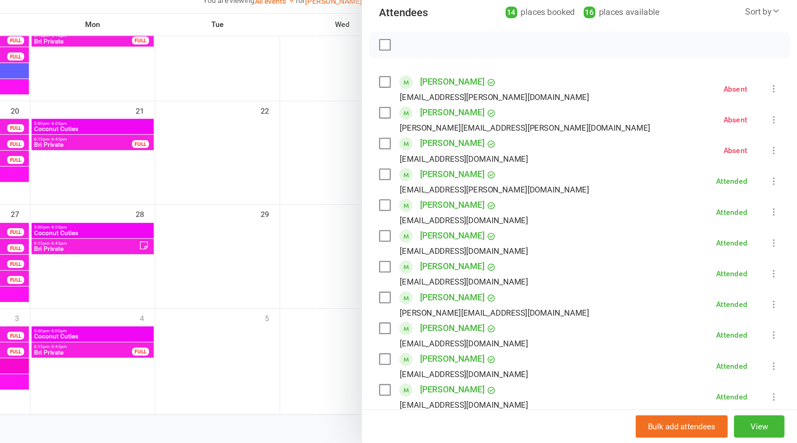
click at [404, 123] on div at bounding box center [442, 221] width 709 height 443
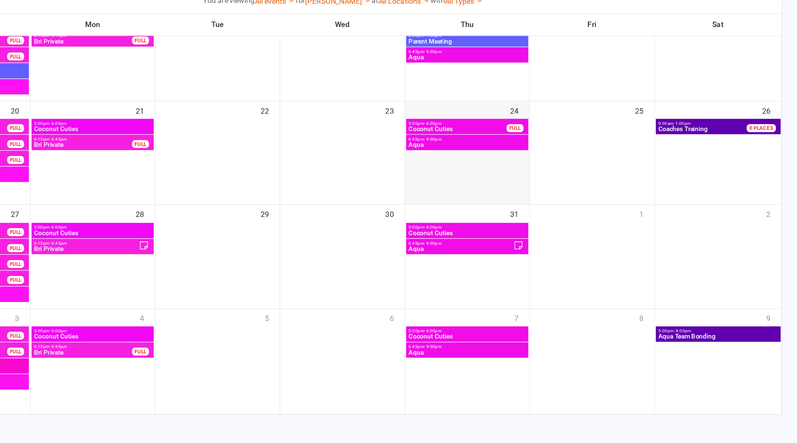
scroll to position [0, 0]
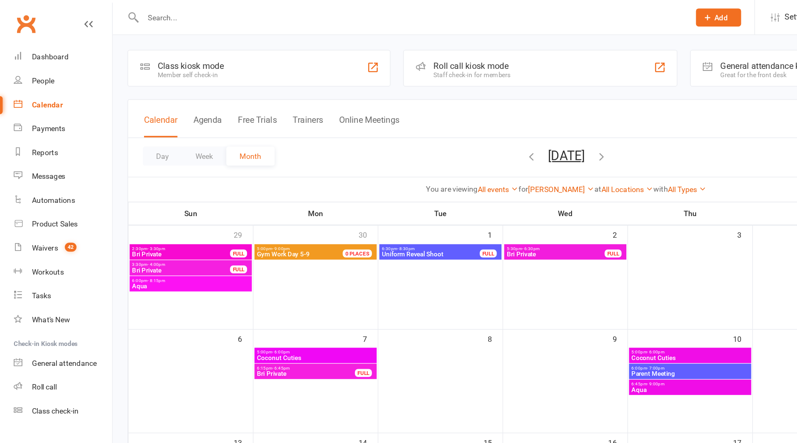
click at [40, 80] on div "Calendar" at bounding box center [37, 81] width 24 height 7
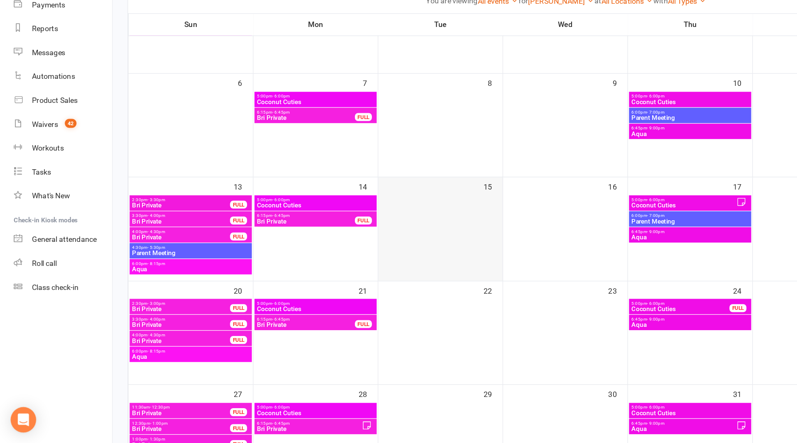
scroll to position [244, 0]
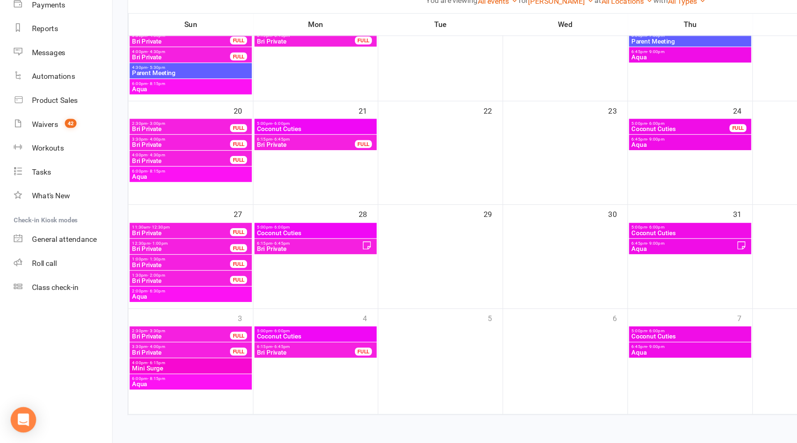
click at [161, 324] on span "2:00pm - 6:30pm" at bounding box center [149, 325] width 92 height 4
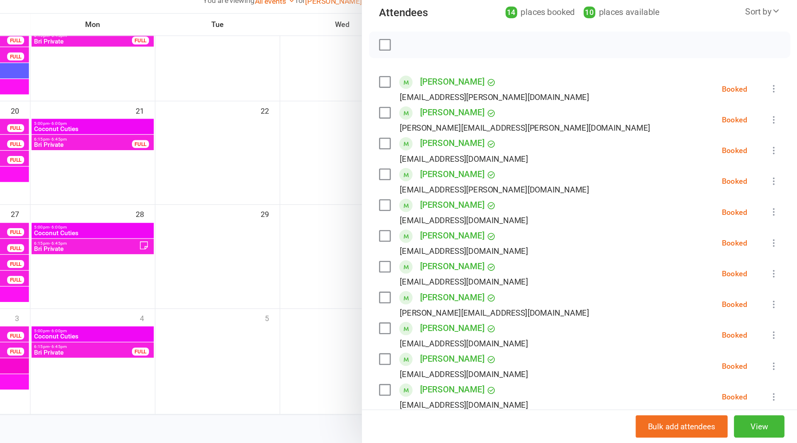
scroll to position [18, 0]
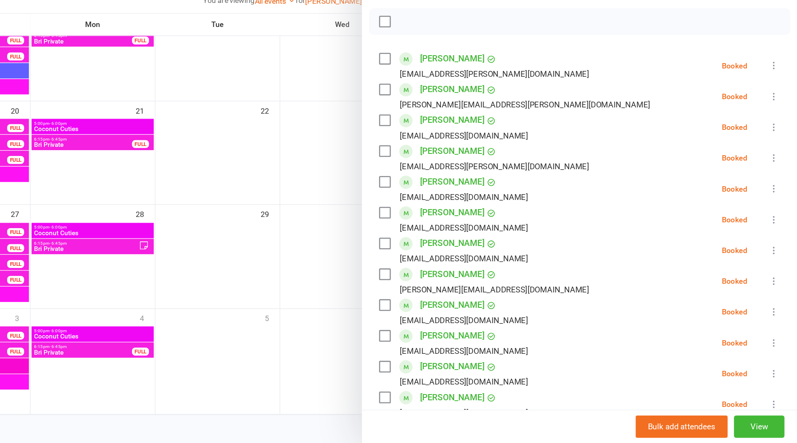
click at [475, 144] on label at bounding box center [474, 143] width 8 height 8
click at [475, 165] on label at bounding box center [474, 167] width 8 height 8
click at [476, 188] on label at bounding box center [474, 191] width 8 height 8
click at [474, 215] on label at bounding box center [474, 215] width 8 height 8
click at [475, 237] on label at bounding box center [474, 239] width 8 height 8
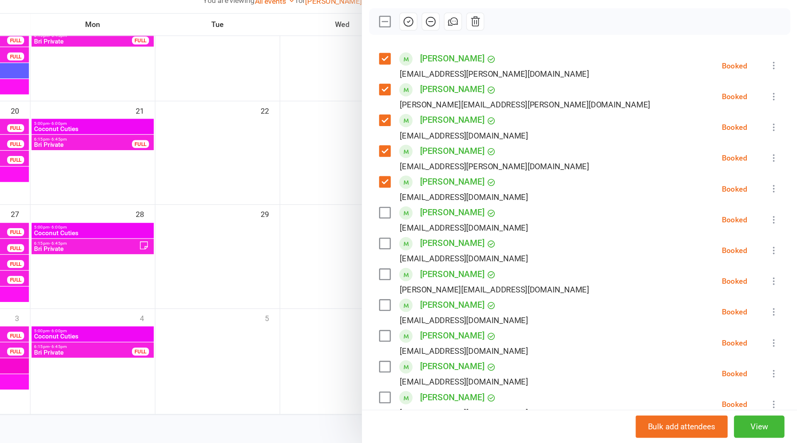
click at [475, 264] on label at bounding box center [474, 263] width 8 height 8
click at [474, 292] on div "[PERSON_NAME] [EMAIL_ADDRESS][DOMAIN_NAME]" at bounding box center [530, 293] width 120 height 24
click at [474, 287] on label at bounding box center [474, 287] width 8 height 8
click at [476, 311] on label at bounding box center [474, 311] width 8 height 8
click at [475, 331] on label at bounding box center [474, 335] width 8 height 8
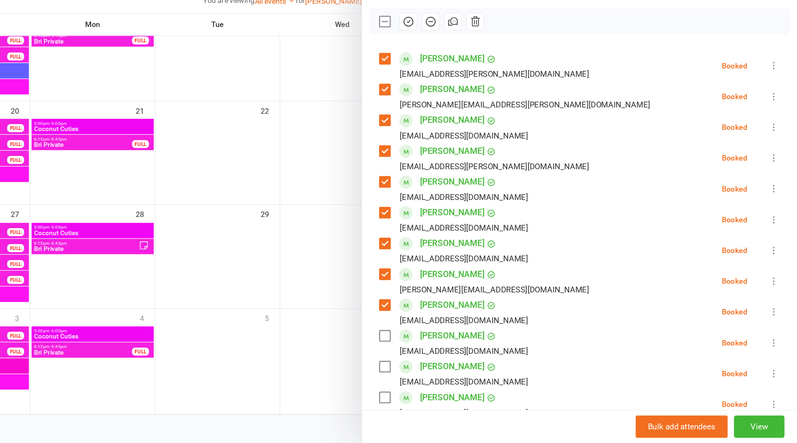
click at [473, 358] on label at bounding box center [474, 359] width 8 height 8
click at [476, 383] on label at bounding box center [474, 384] width 8 height 8
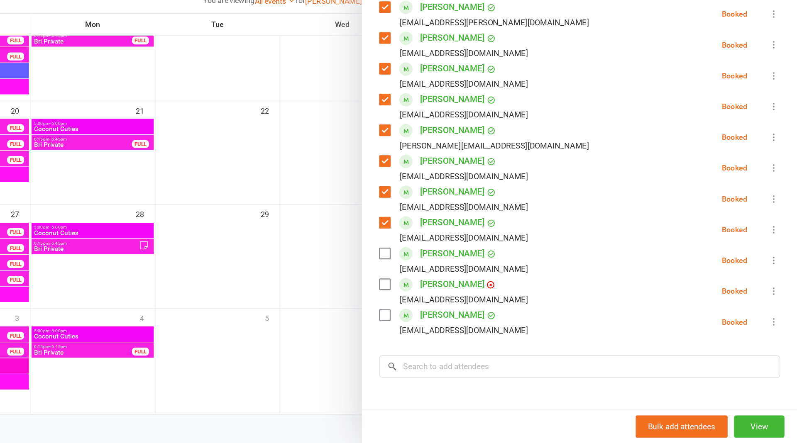
scroll to position [153, 0]
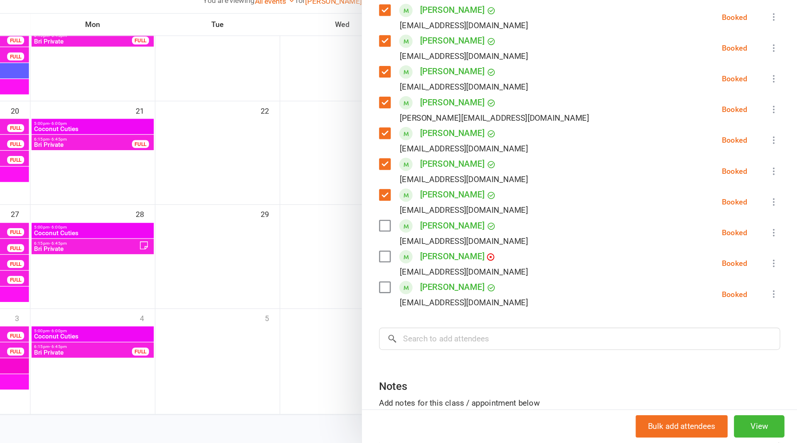
click at [476, 267] on div "[PERSON_NAME] [EMAIL_ADDRESS][DOMAIN_NAME]" at bounding box center [530, 279] width 120 height 24
click at [475, 273] on label at bounding box center [474, 273] width 8 height 8
click at [474, 323] on label at bounding box center [474, 321] width 8 height 8
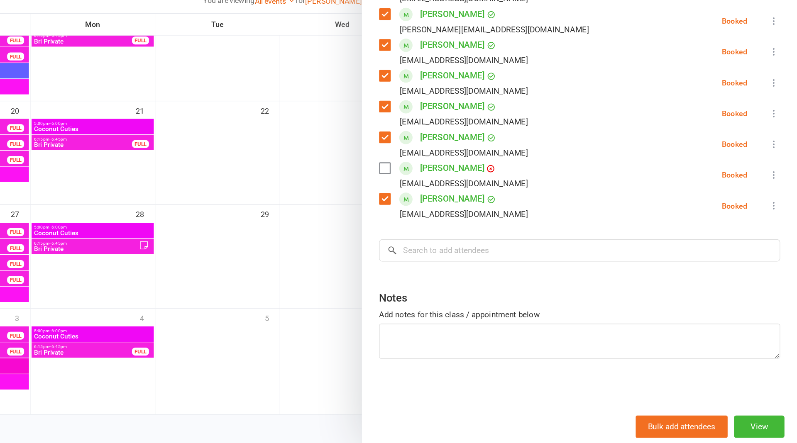
scroll to position [0, 0]
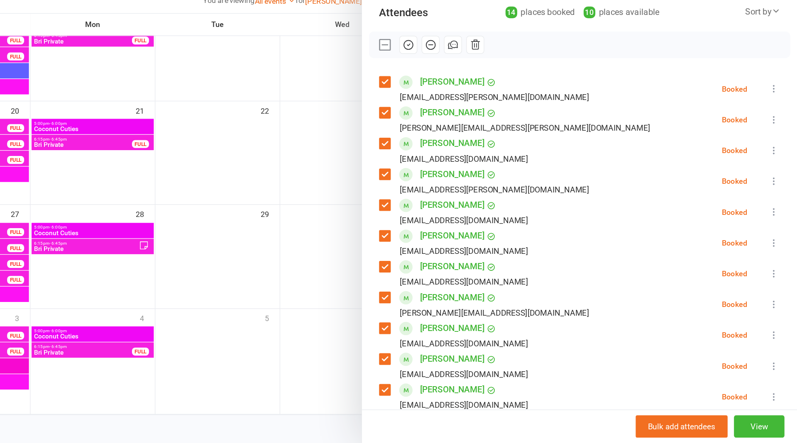
click at [493, 125] on button "button" at bounding box center [493, 132] width 14 height 14
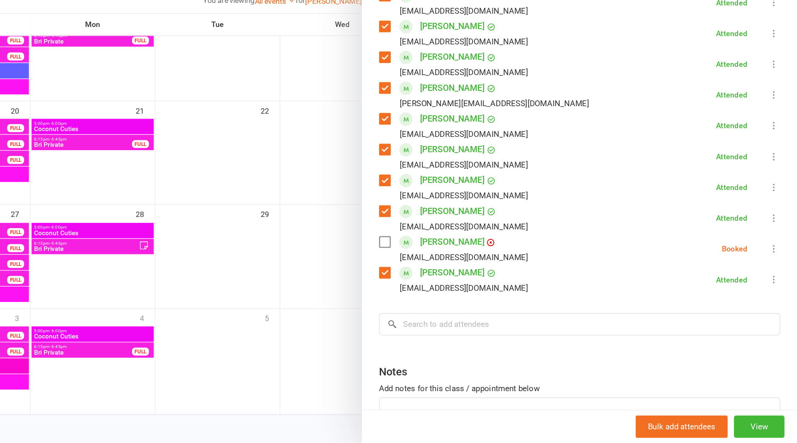
scroll to position [171, 0]
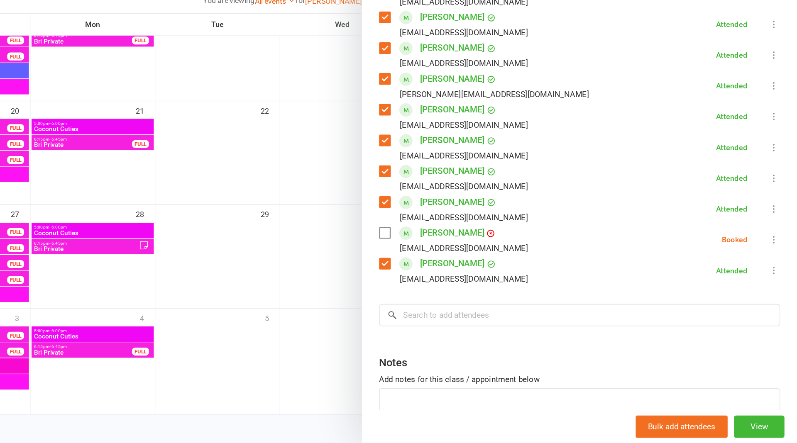
click at [780, 284] on icon at bounding box center [779, 284] width 8 height 8
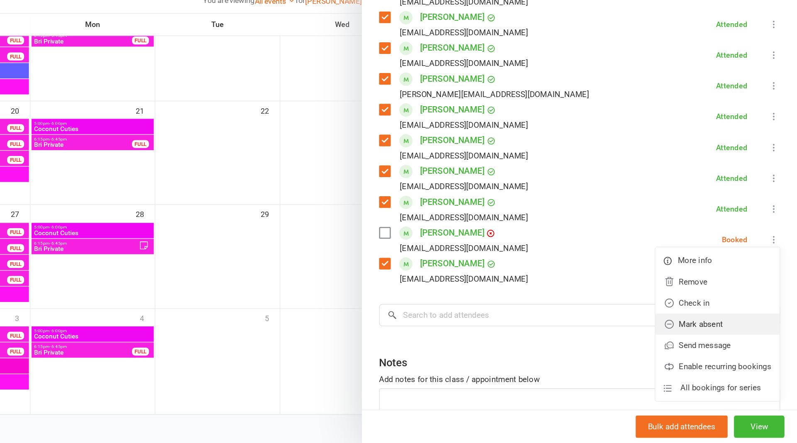
click at [716, 347] on link "Mark absent" at bounding box center [734, 350] width 97 height 17
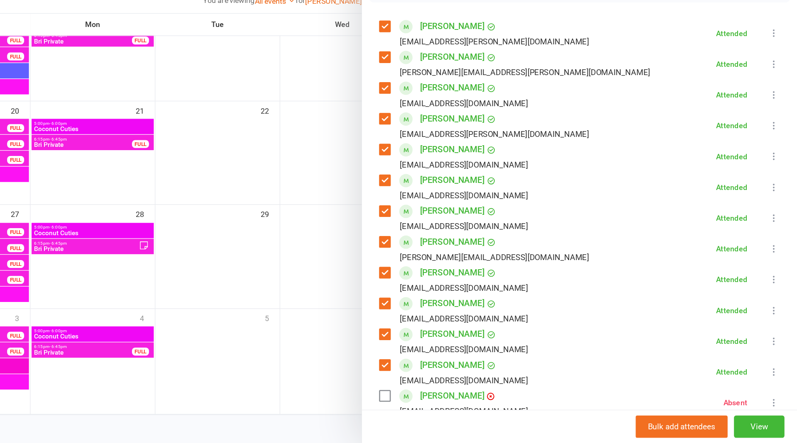
scroll to position [0, 0]
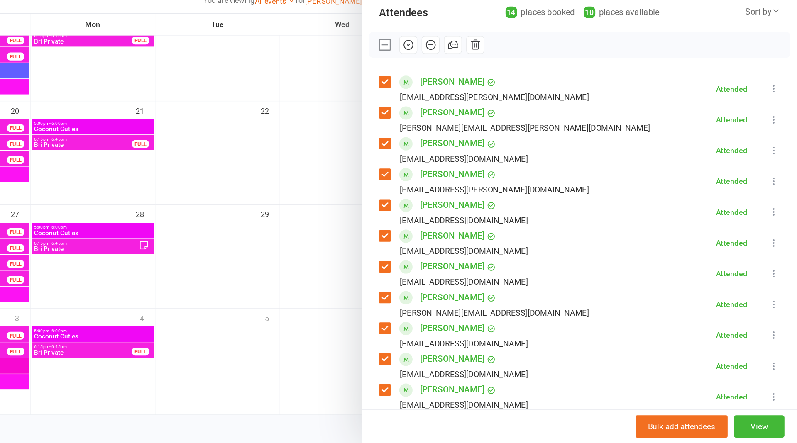
click at [424, 197] on div at bounding box center [442, 221] width 709 height 443
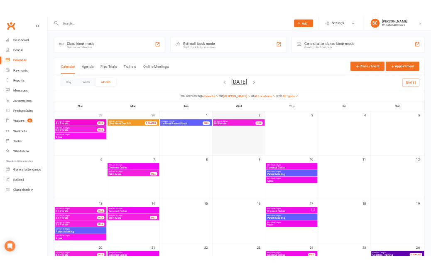
scroll to position [244, 0]
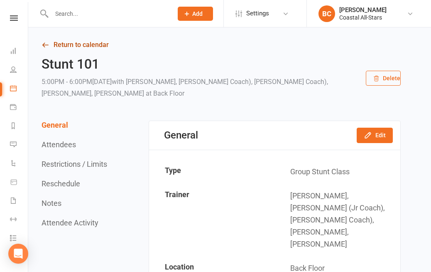
click at [93, 50] on link "Return to calendar" at bounding box center [221, 45] width 359 height 12
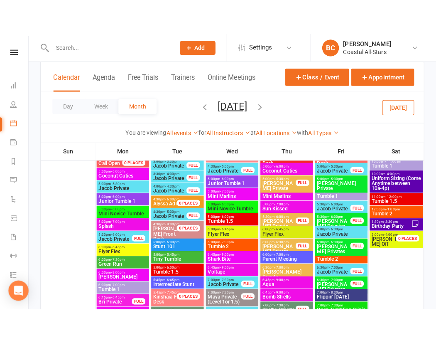
scroll to position [471, 0]
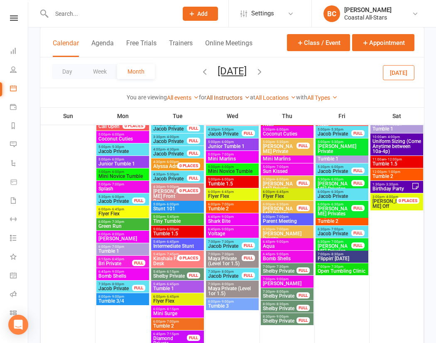
click at [236, 97] on link "All Instructors" at bounding box center [228, 97] width 44 height 7
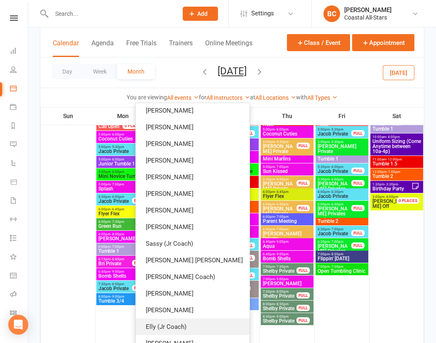
scroll to position [327, 0]
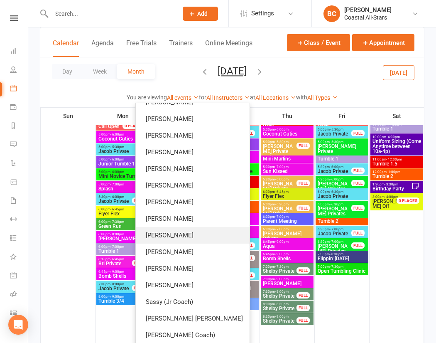
click at [209, 233] on link "[PERSON_NAME]" at bounding box center [193, 235] width 114 height 17
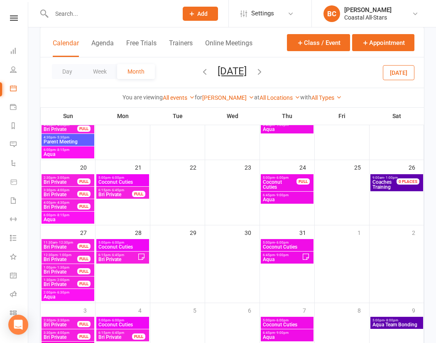
scroll to position [248, 0]
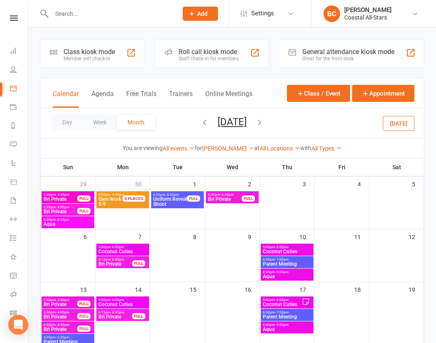
scroll to position [248, 0]
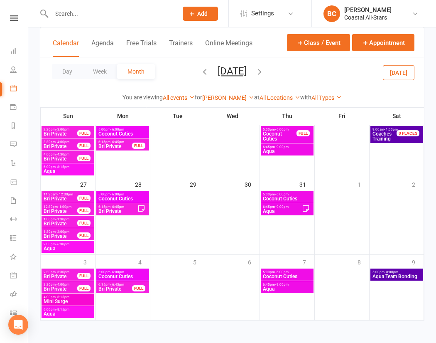
click at [277, 207] on span "- 9:00pm" at bounding box center [282, 207] width 14 height 4
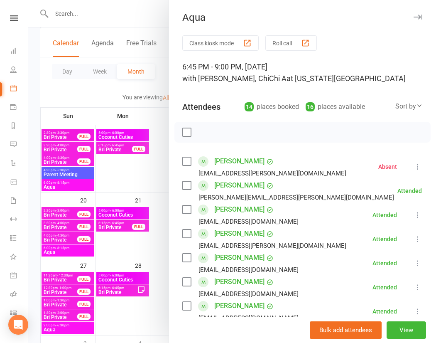
scroll to position [0, 0]
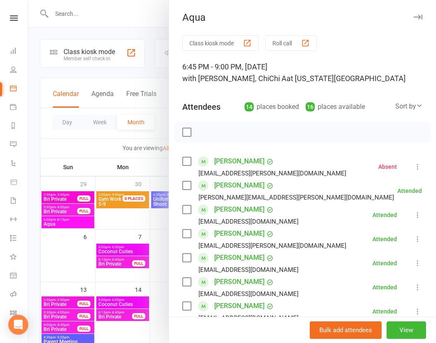
click at [135, 21] on div at bounding box center [232, 171] width 408 height 343
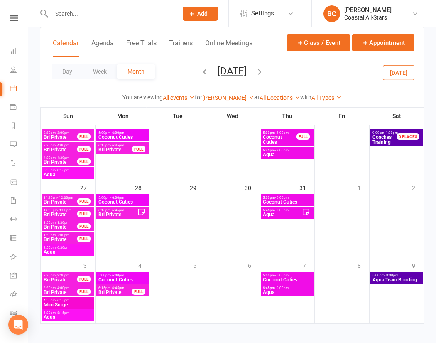
scroll to position [248, 0]
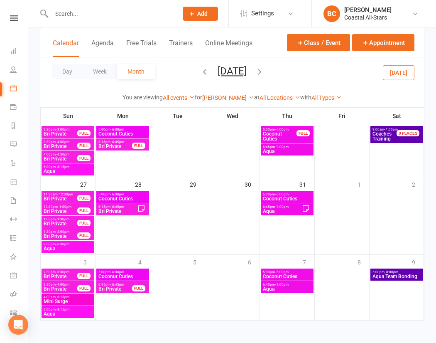
click at [71, 309] on span "6:00pm - 8:15pm" at bounding box center [67, 309] width 49 height 4
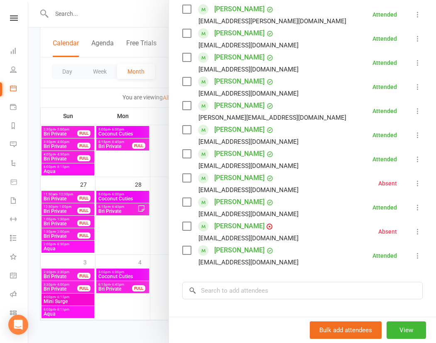
scroll to position [229, 0]
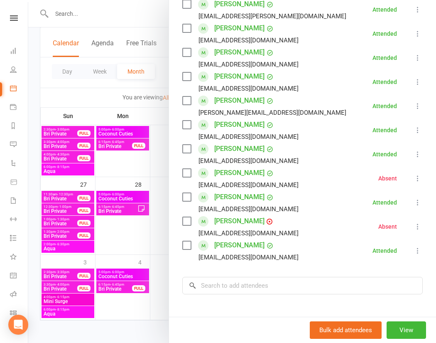
click at [162, 15] on div at bounding box center [232, 171] width 408 height 343
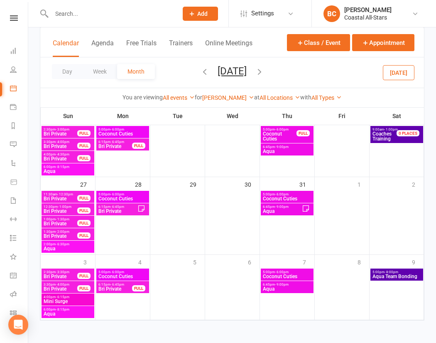
click at [299, 290] on span "Aqua" at bounding box center [286, 288] width 49 height 5
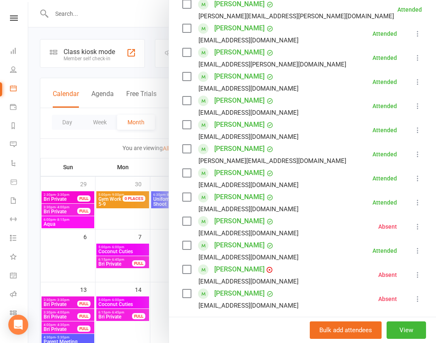
scroll to position [203, 0]
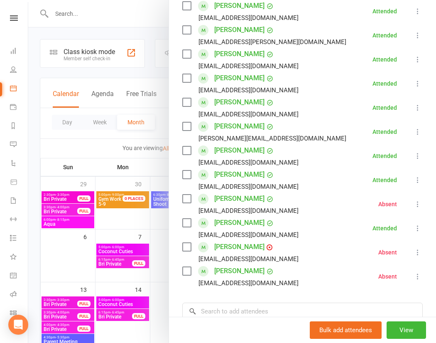
click at [161, 87] on div at bounding box center [232, 171] width 408 height 343
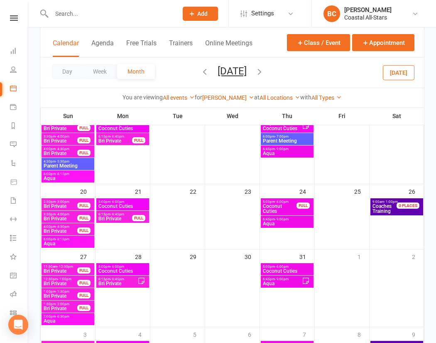
scroll to position [248, 0]
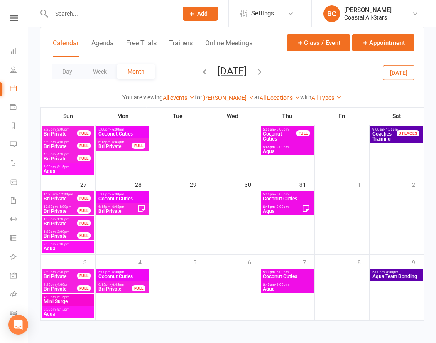
click at [264, 68] on icon "button" at bounding box center [259, 71] width 9 height 9
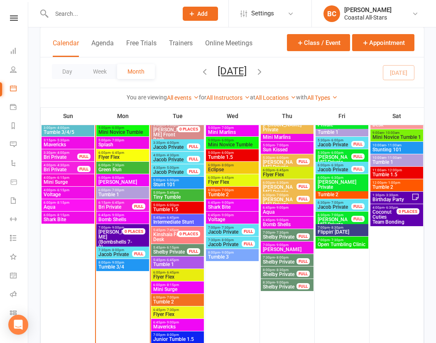
scroll to position [951, 0]
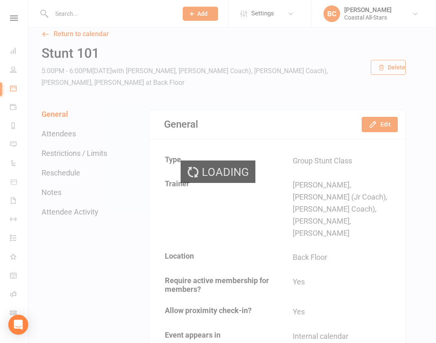
scroll to position [11, 0]
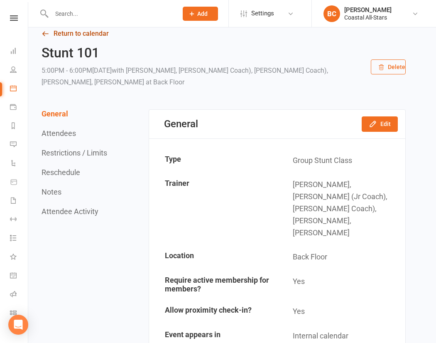
click at [96, 34] on link "Return to calendar" at bounding box center [224, 34] width 364 height 12
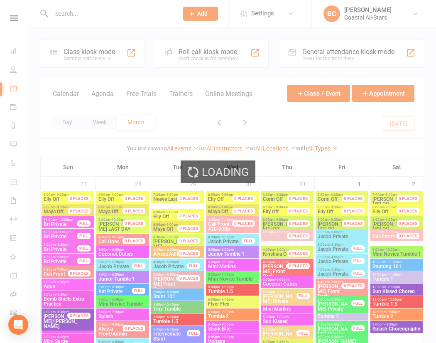
click at [179, 146] on div "Loading" at bounding box center [218, 171] width 436 height 343
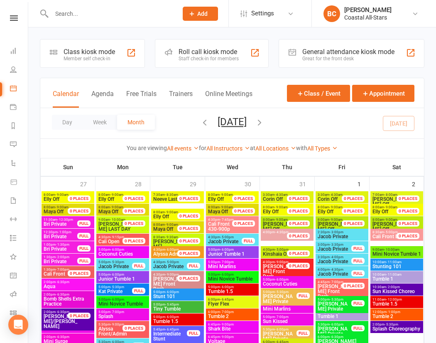
click at [179, 146] on link "All events" at bounding box center [183, 148] width 32 height 7
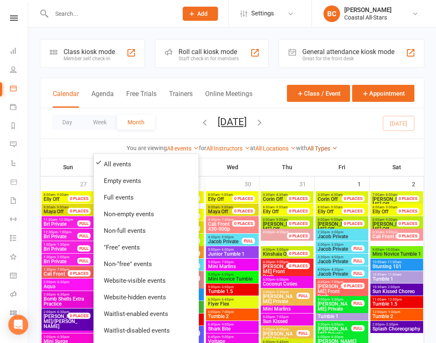
click at [333, 147] on link "All Types" at bounding box center [322, 148] width 30 height 7
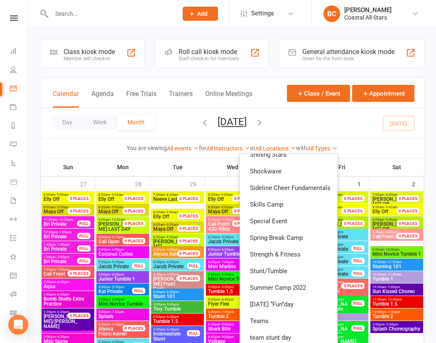
scroll to position [659, 0]
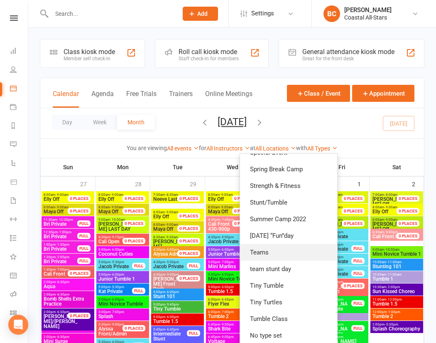
click at [297, 249] on link "Teams" at bounding box center [288, 252] width 97 height 17
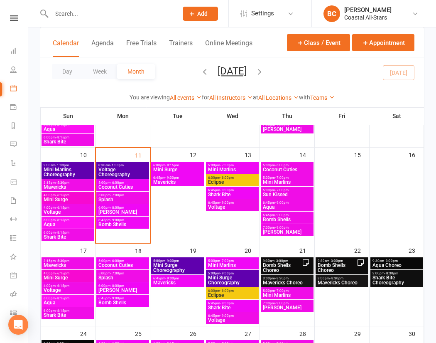
scroll to position [235, 0]
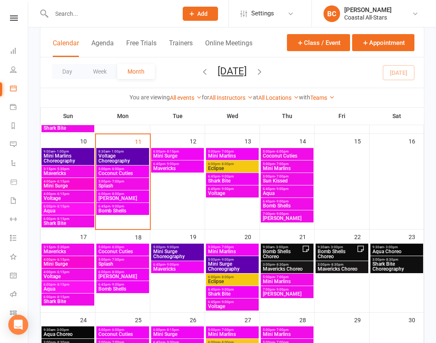
click at [63, 209] on span "Aqua" at bounding box center [67, 210] width 49 height 5
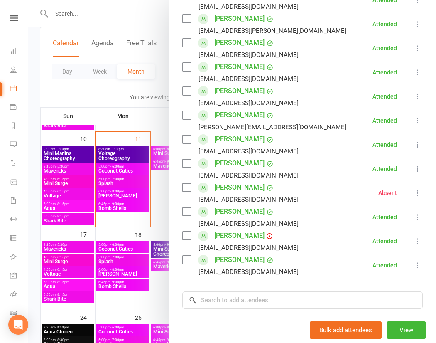
scroll to position [0, 0]
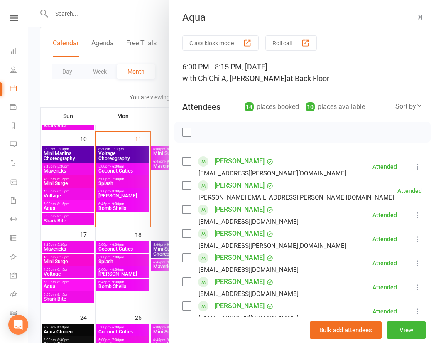
click at [122, 7] on div at bounding box center [232, 171] width 408 height 343
